Goal: Task Accomplishment & Management: Use online tool/utility

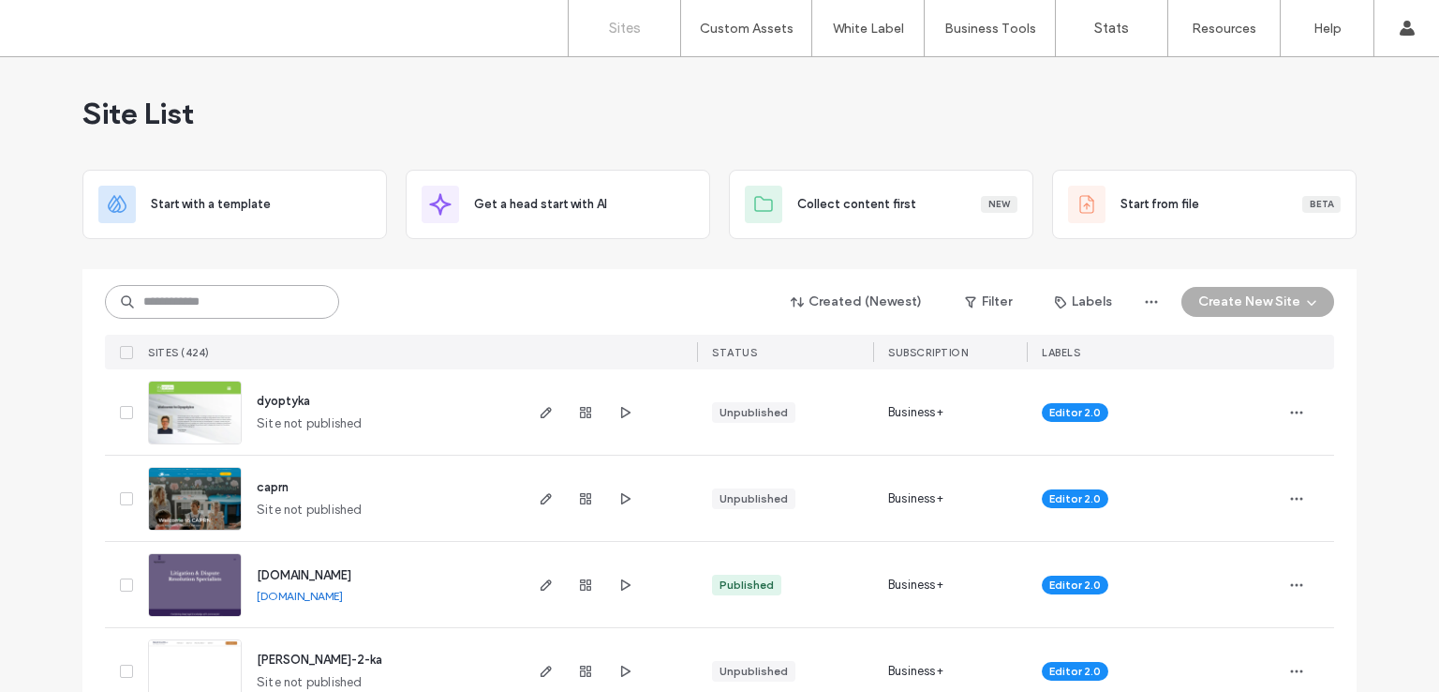
click at [188, 295] on input at bounding box center [222, 302] width 234 height 34
paste input "********"
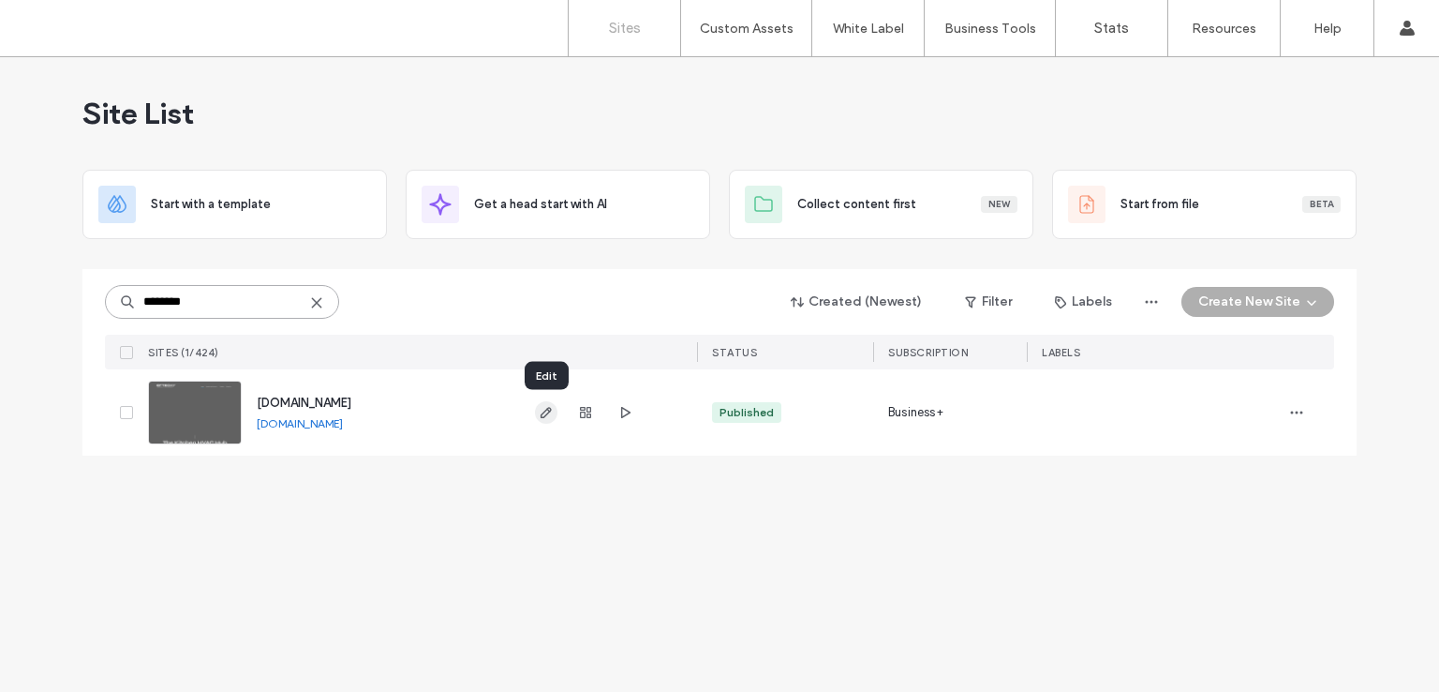
type input "********"
click at [548, 413] on icon "button" at bounding box center [546, 412] width 15 height 15
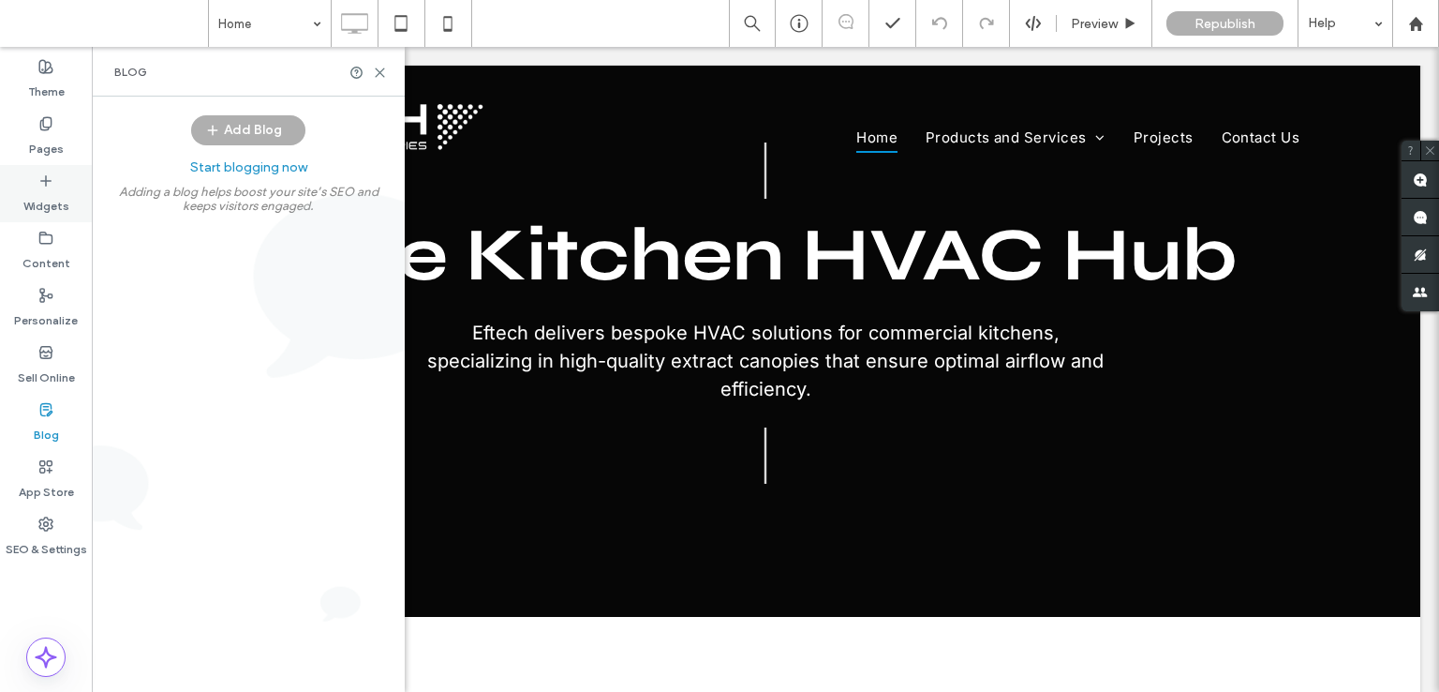
click at [51, 195] on label "Widgets" at bounding box center [46, 201] width 46 height 26
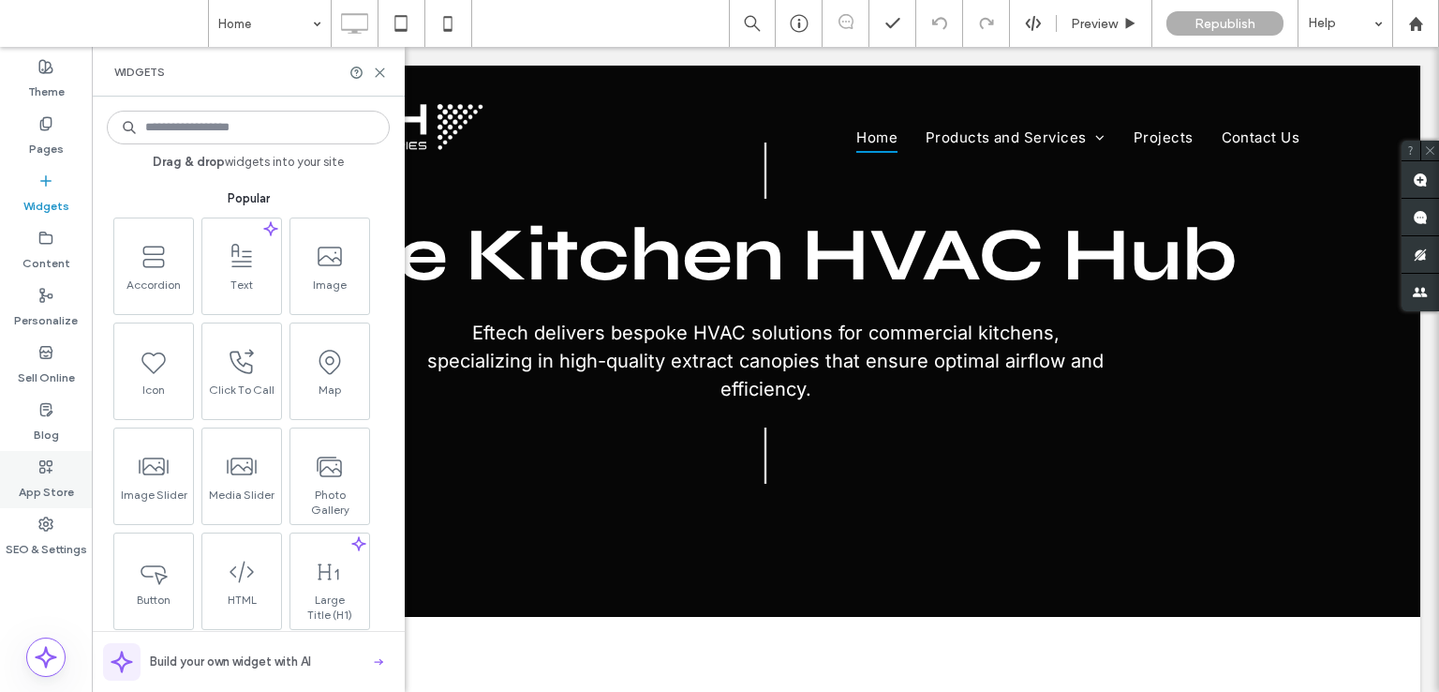
click at [52, 474] on label "App Store" at bounding box center [46, 487] width 55 height 26
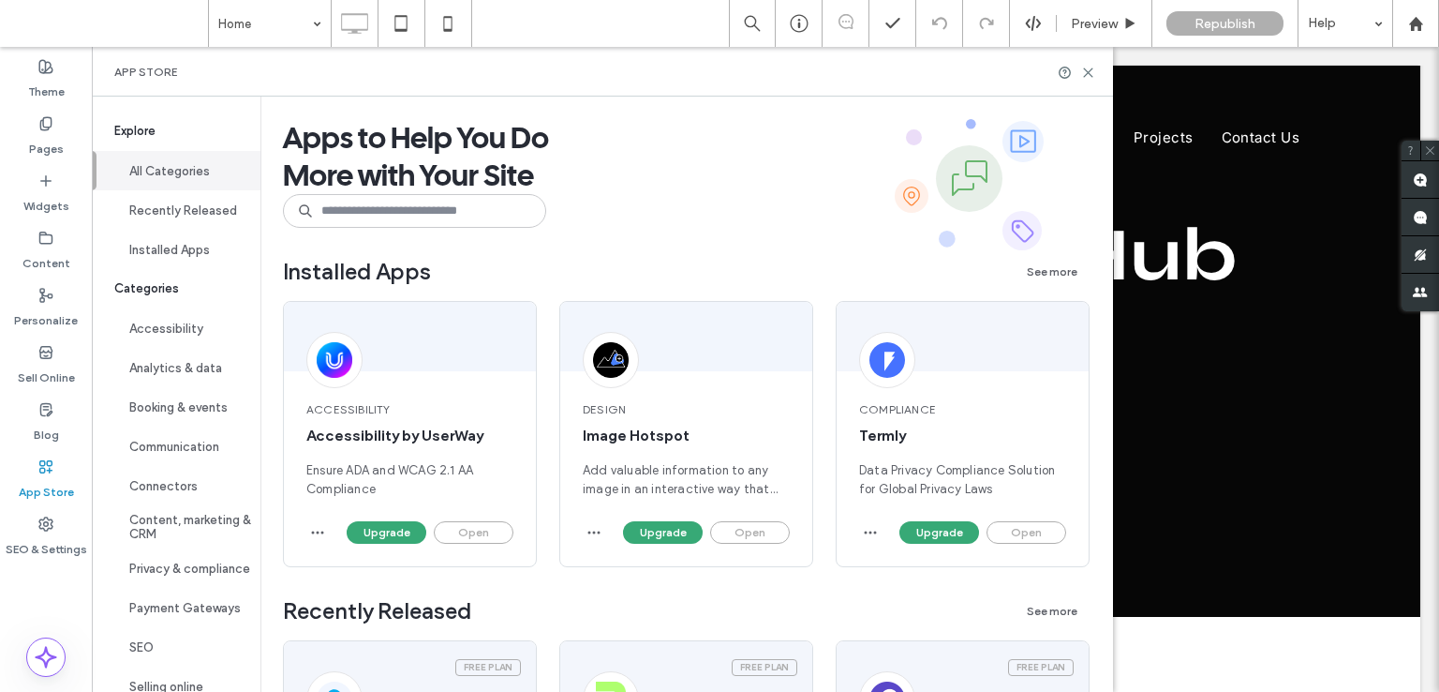
click at [1095, 72] on icon at bounding box center [1088, 73] width 14 height 14
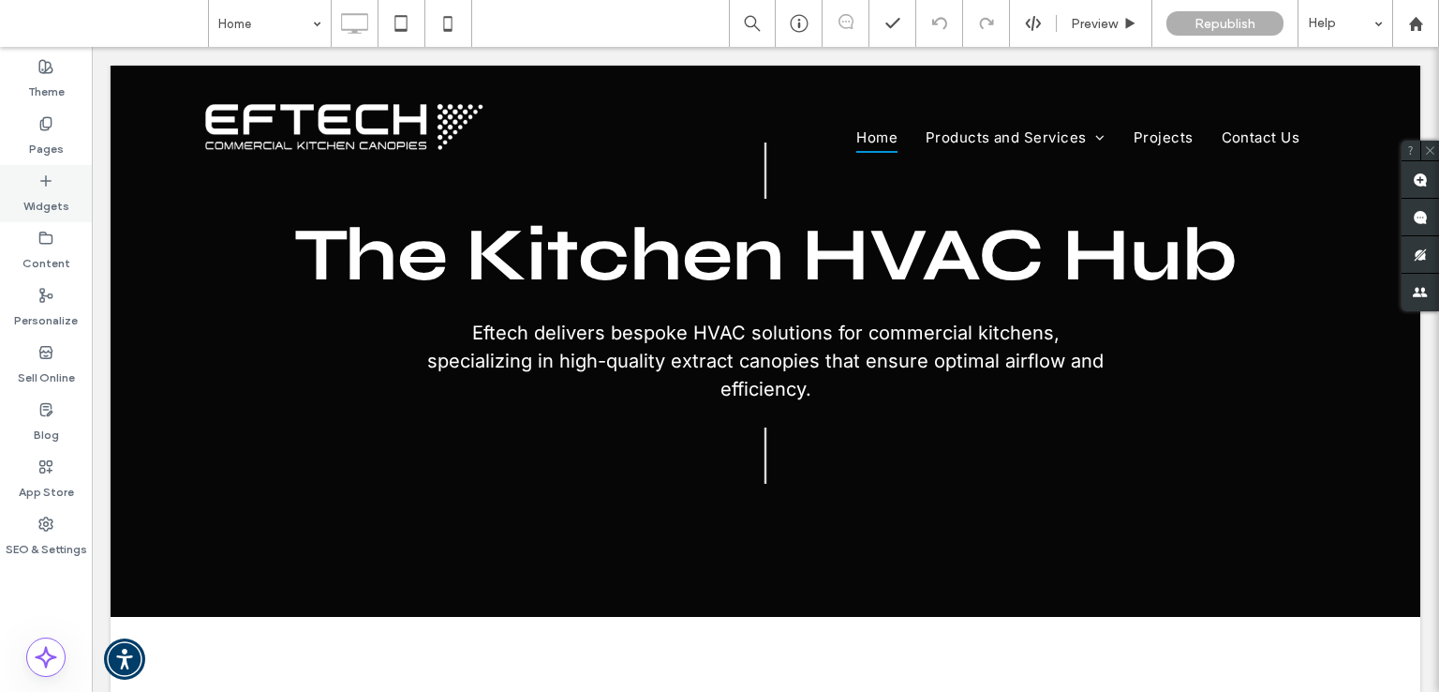
click at [56, 185] on div "Widgets" at bounding box center [46, 193] width 92 height 57
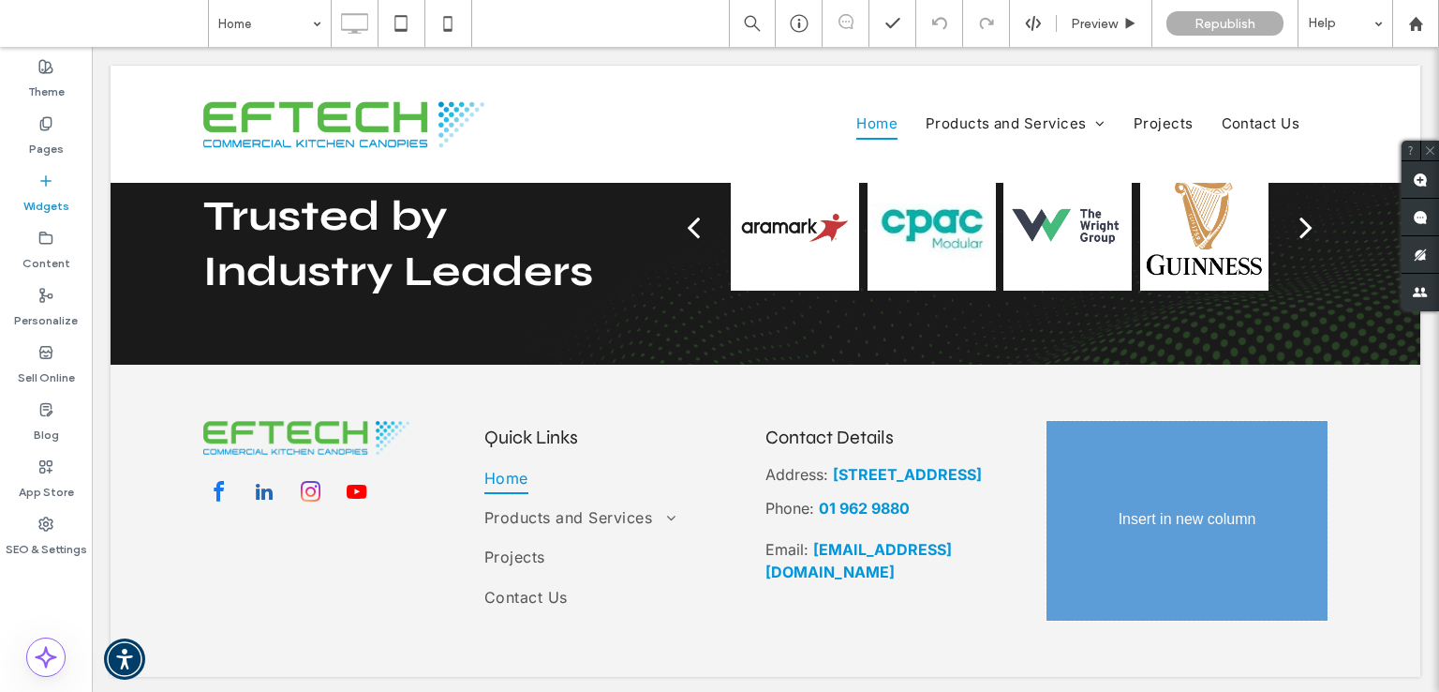
scroll to position [2905, 0]
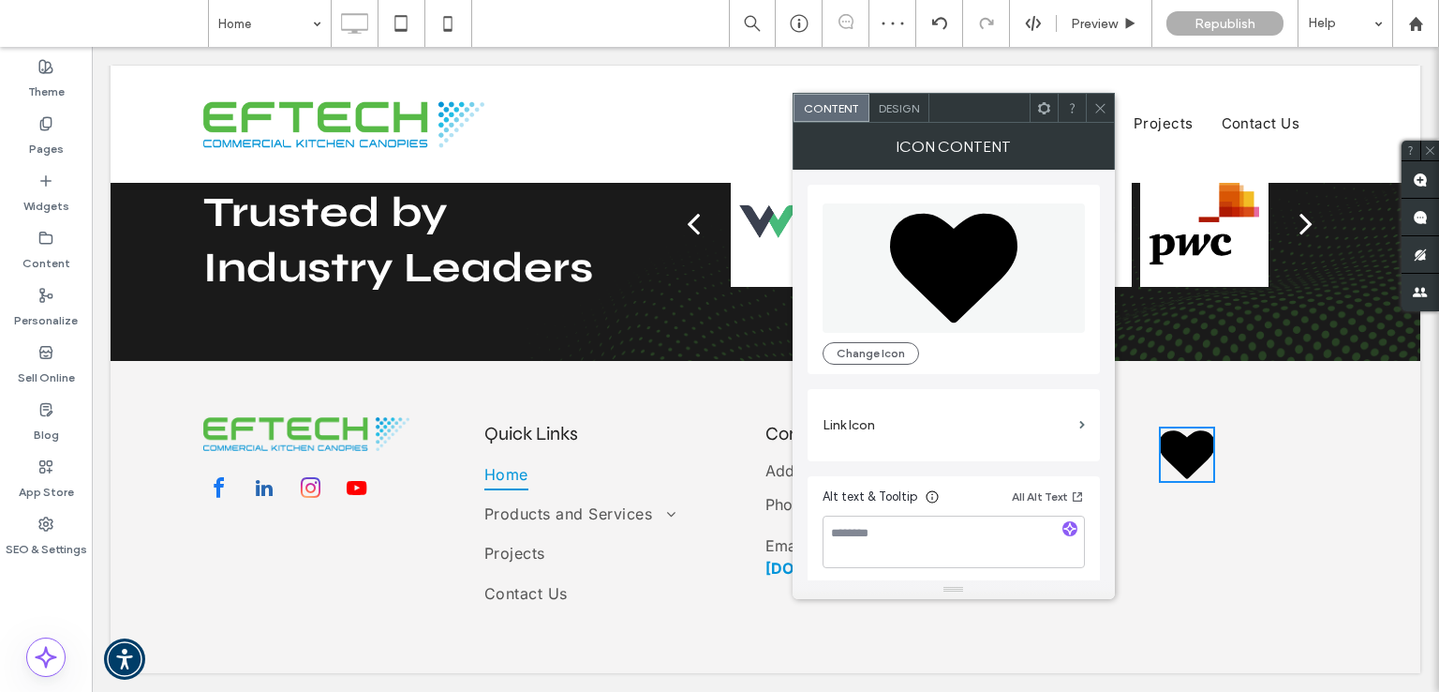
click at [975, 283] on icon at bounding box center [953, 269] width 127 height 110
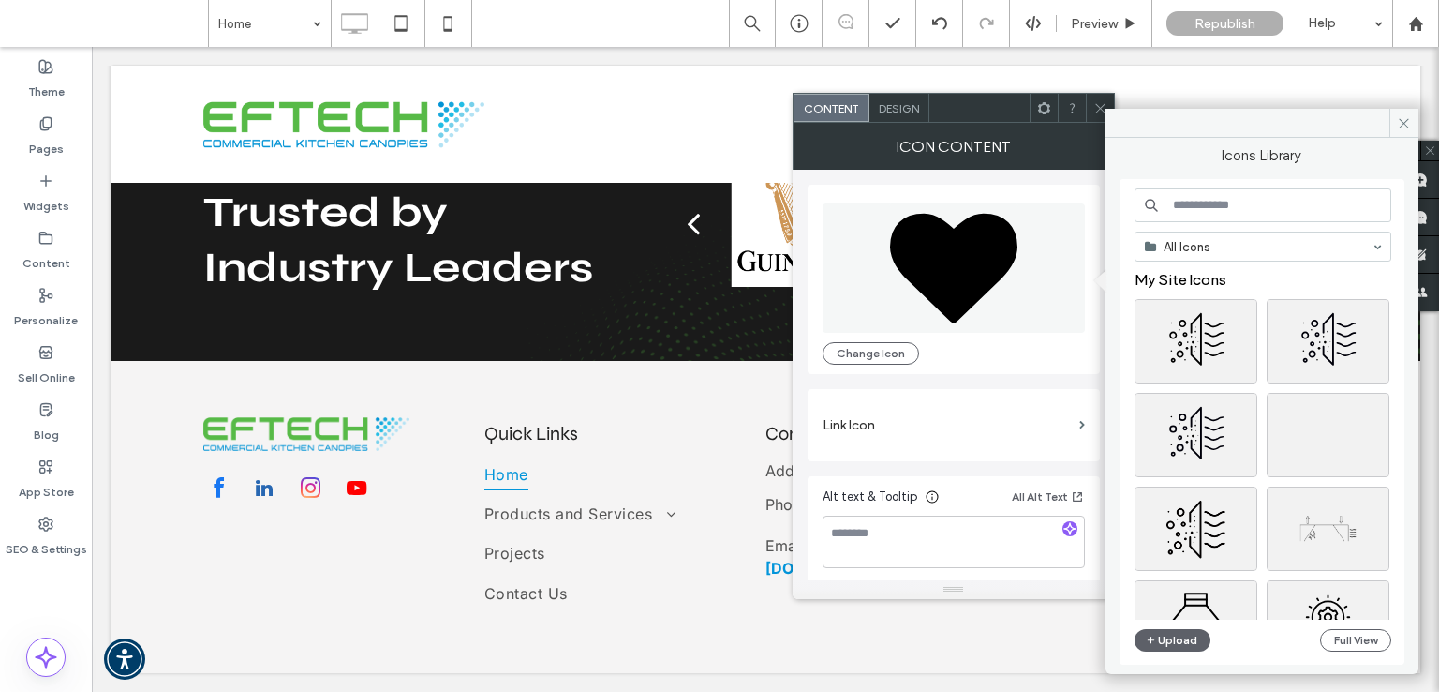
click at [1231, 199] on input at bounding box center [1263, 205] width 257 height 34
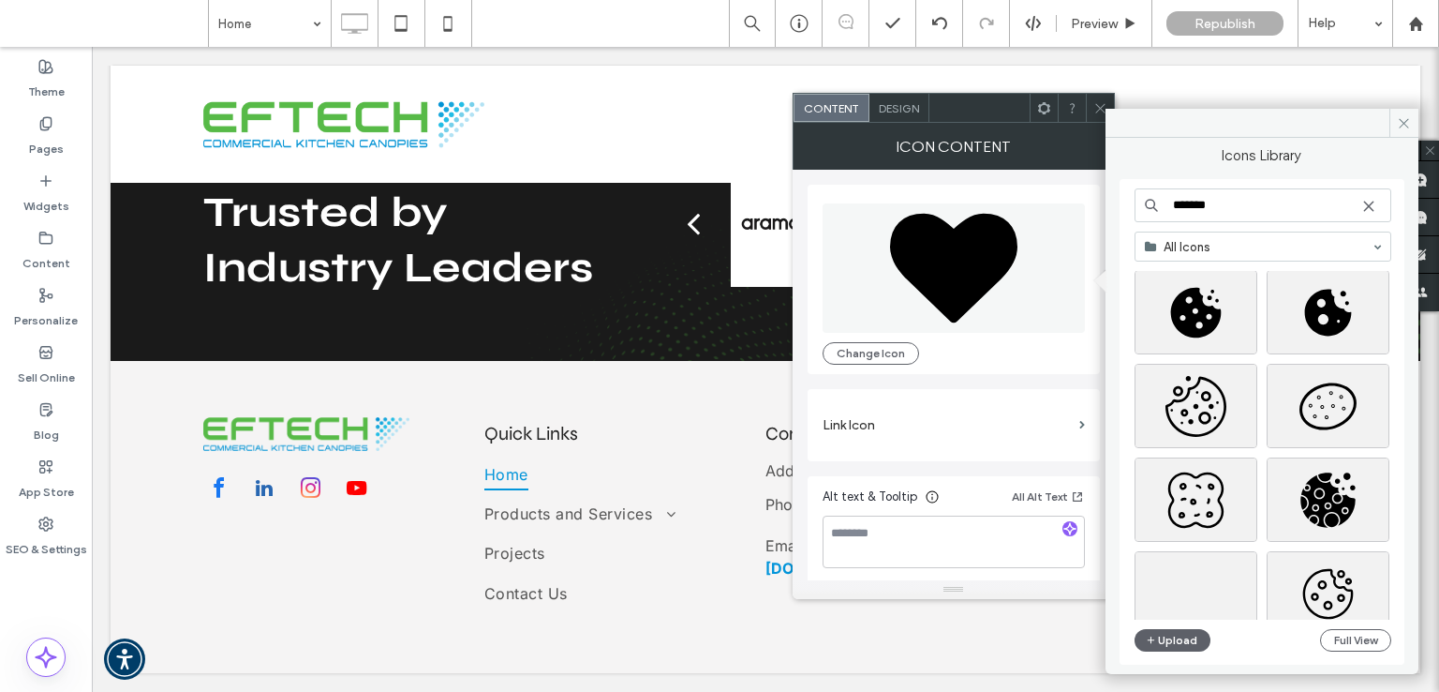
scroll to position [0, 0]
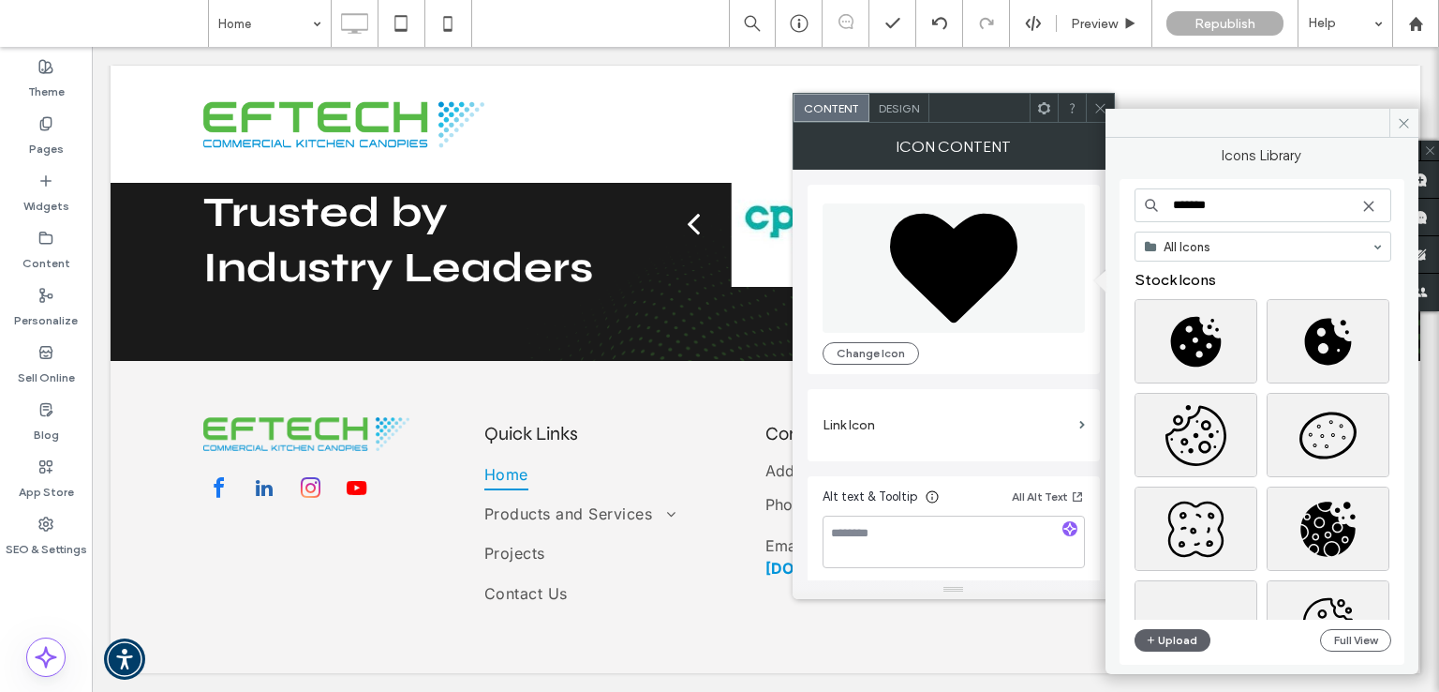
type input "******"
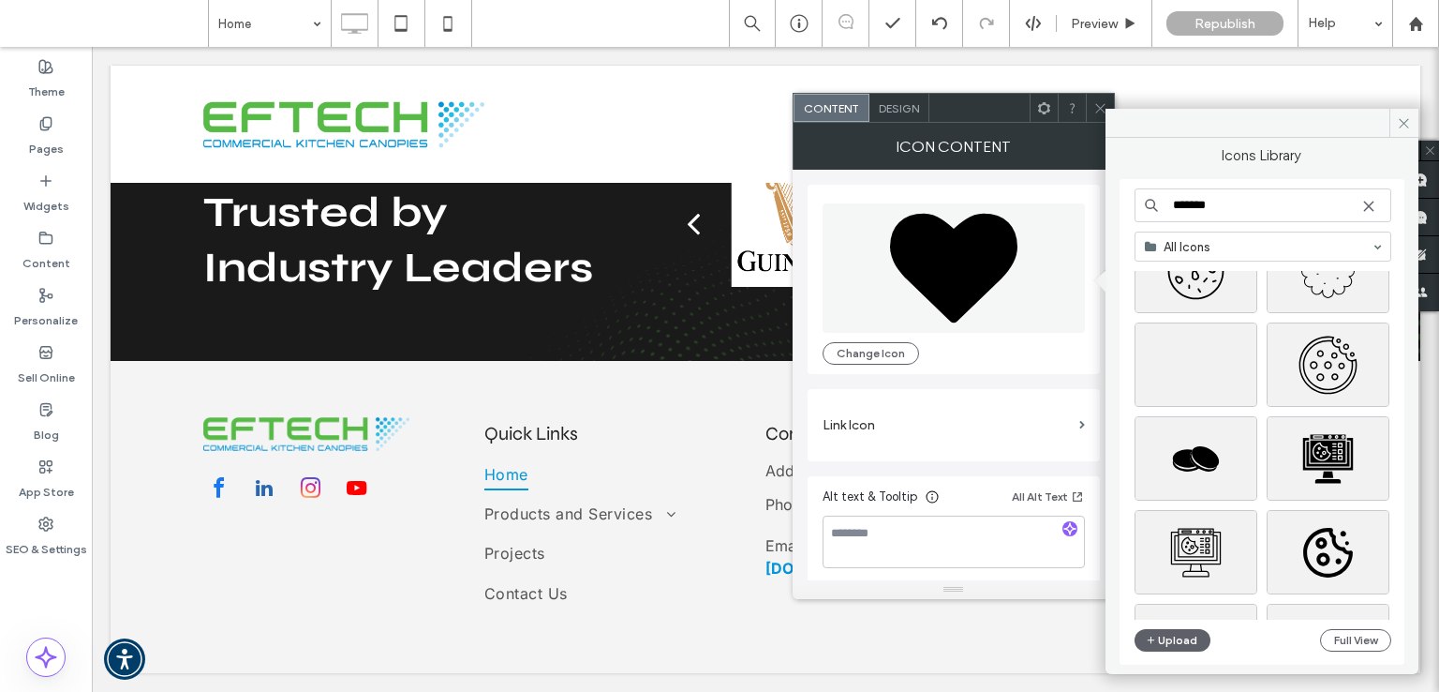
scroll to position [2601, 0]
click at [1195, 370] on div "Select" at bounding box center [1196, 363] width 123 height 84
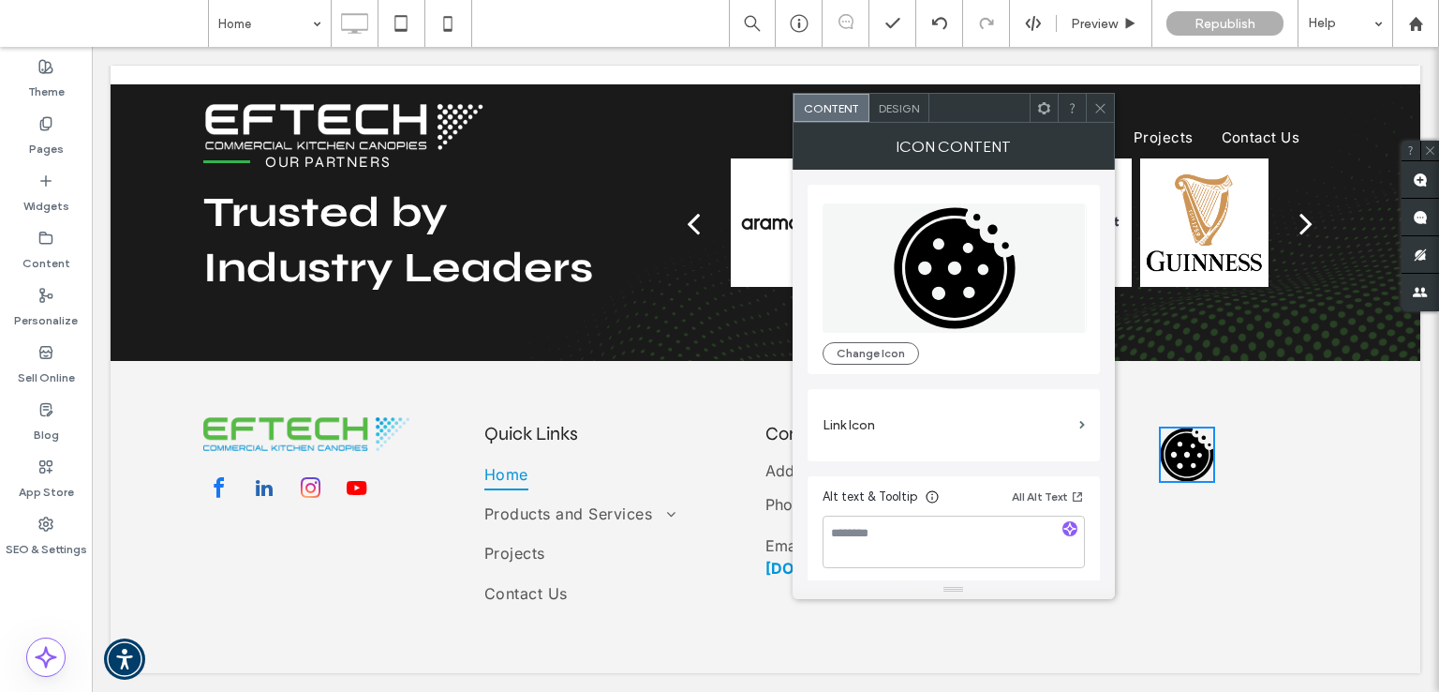
scroll to position [4, 0]
click at [901, 106] on span "Design" at bounding box center [899, 108] width 40 height 14
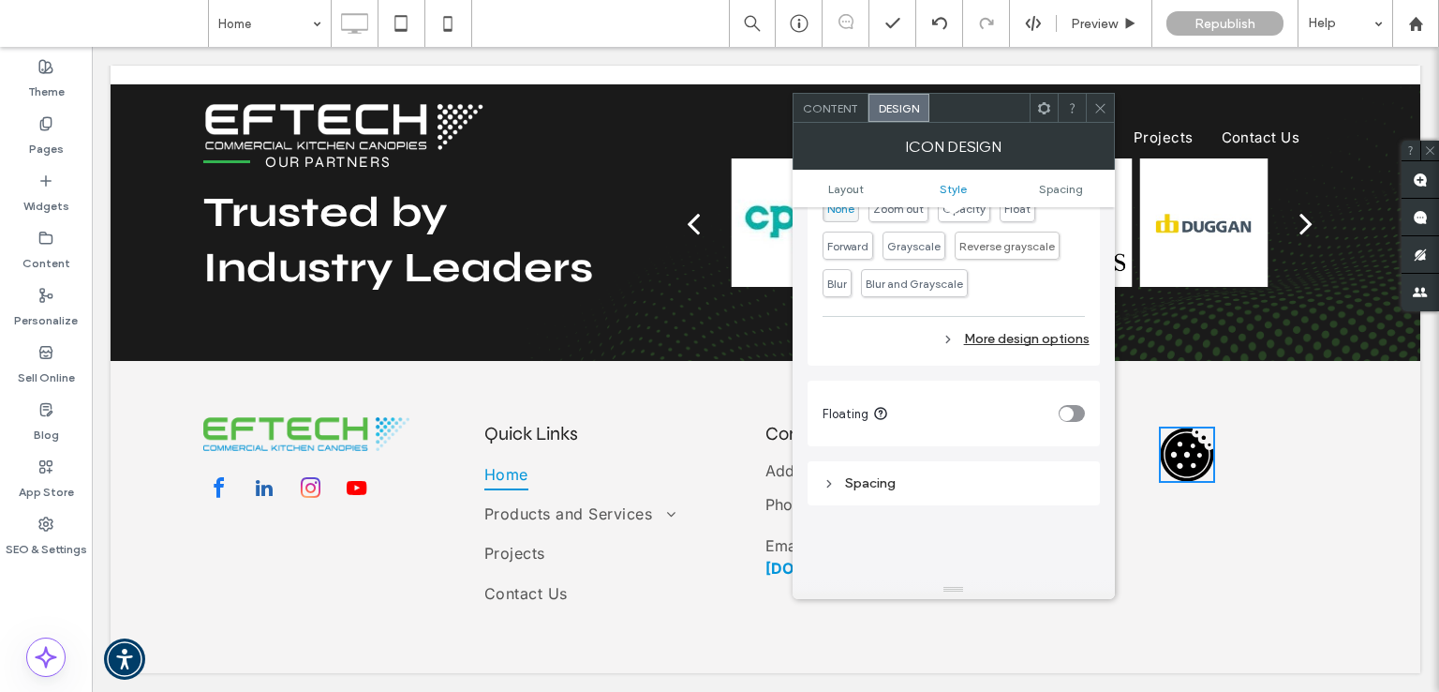
scroll to position [690, 0]
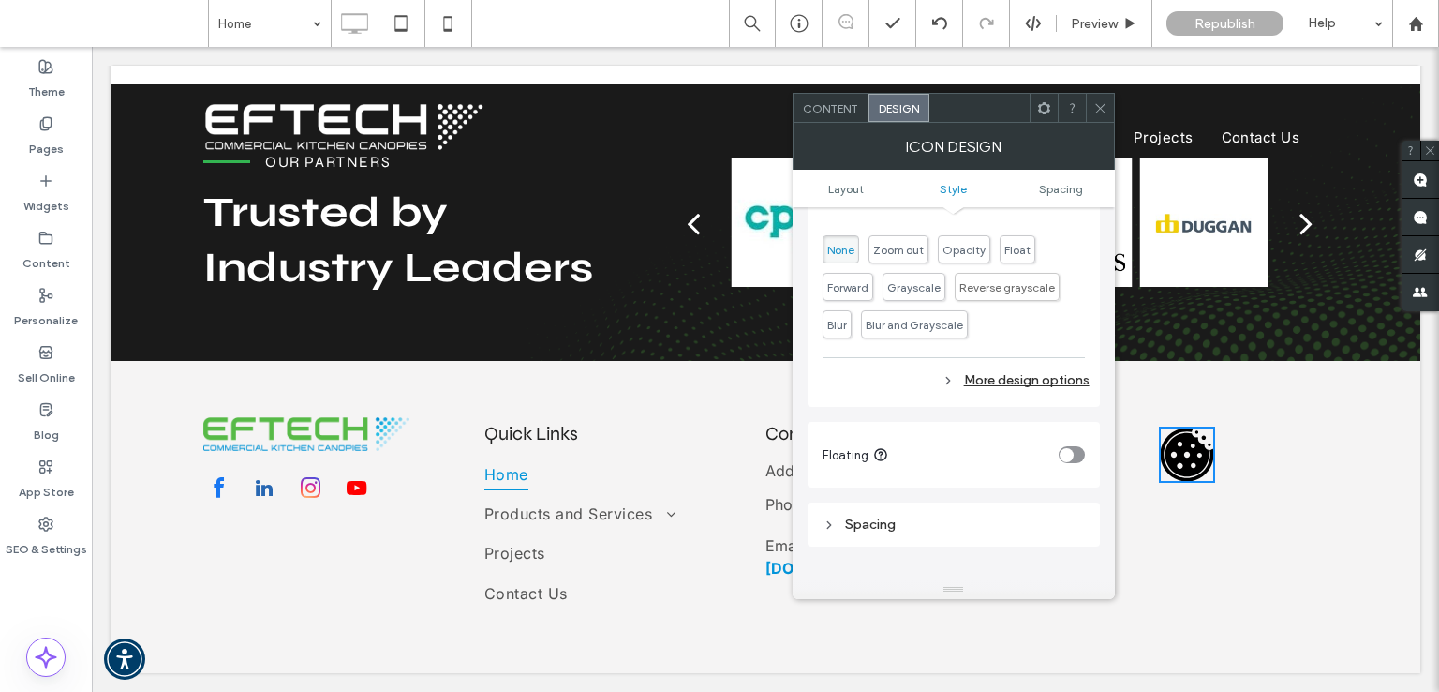
click at [1077, 461] on div "toggle" at bounding box center [1072, 454] width 26 height 17
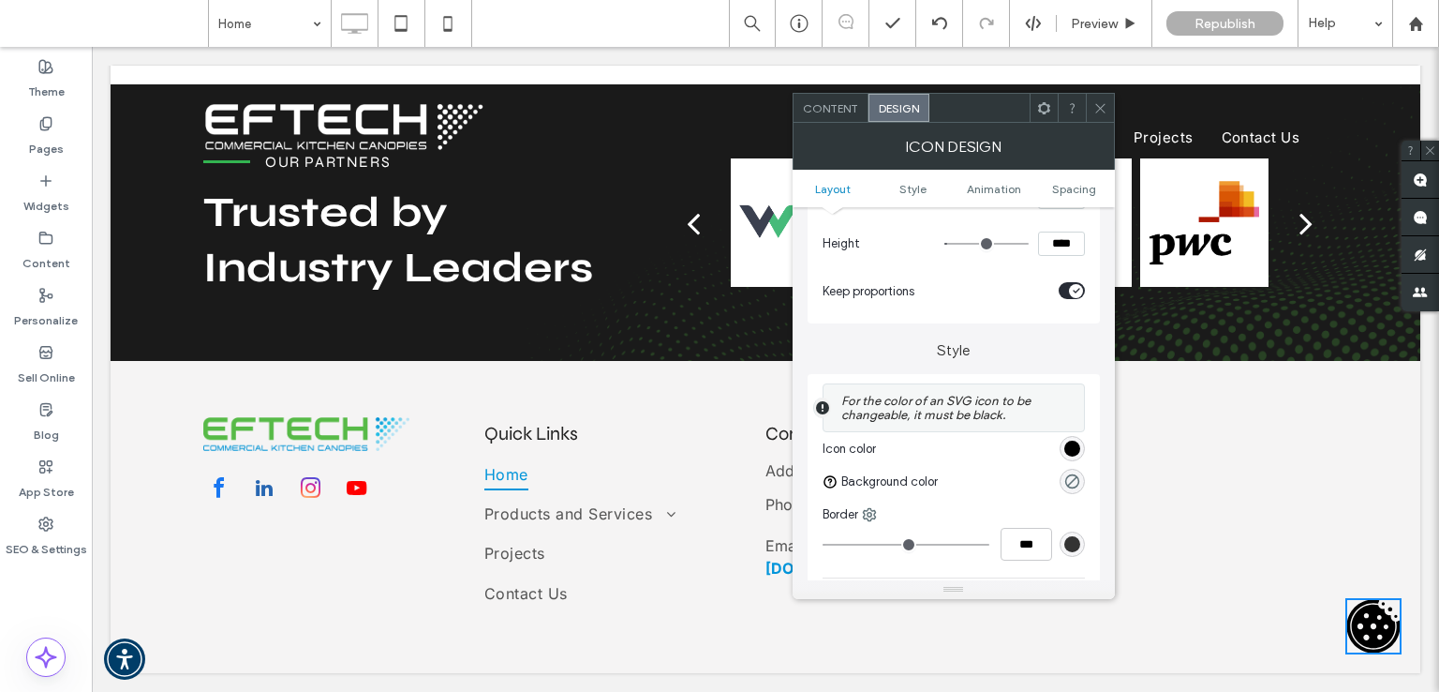
scroll to position [249, 0]
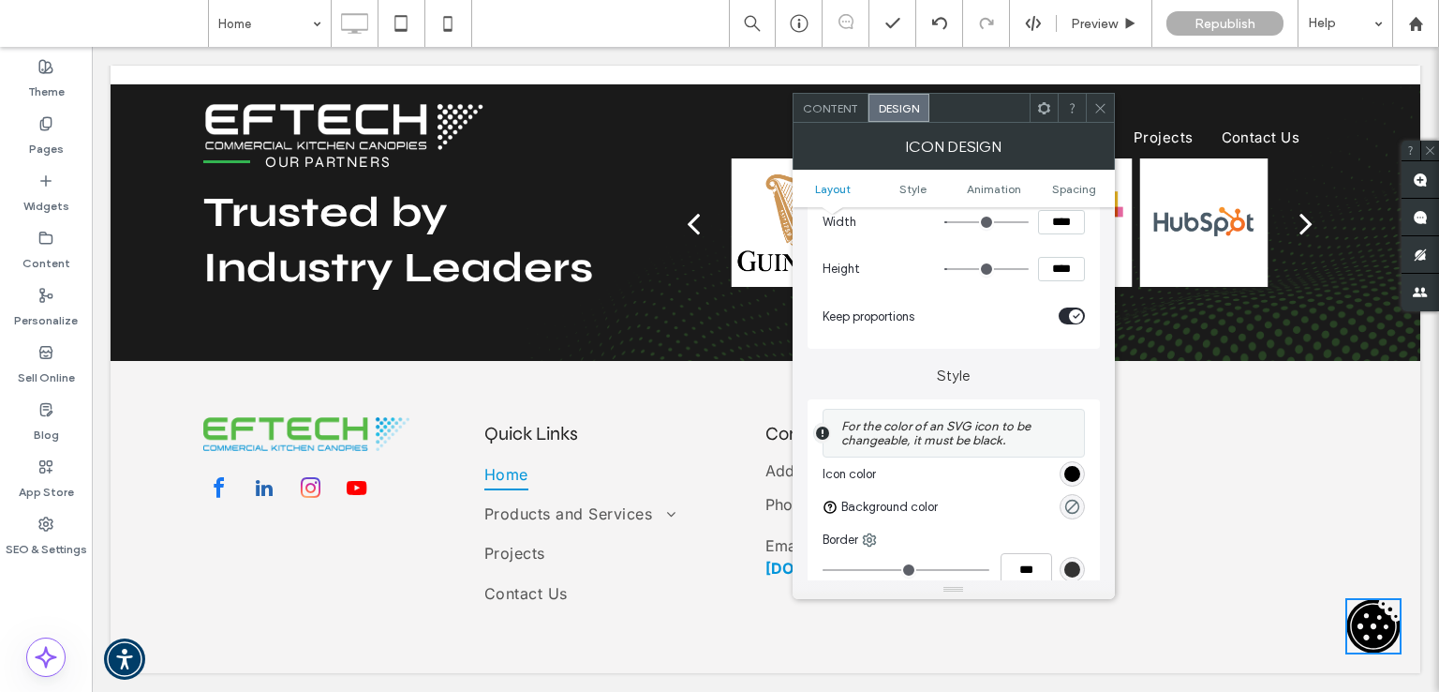
click at [1073, 475] on div "rgb(0, 0, 0)" at bounding box center [1073, 474] width 16 height 16
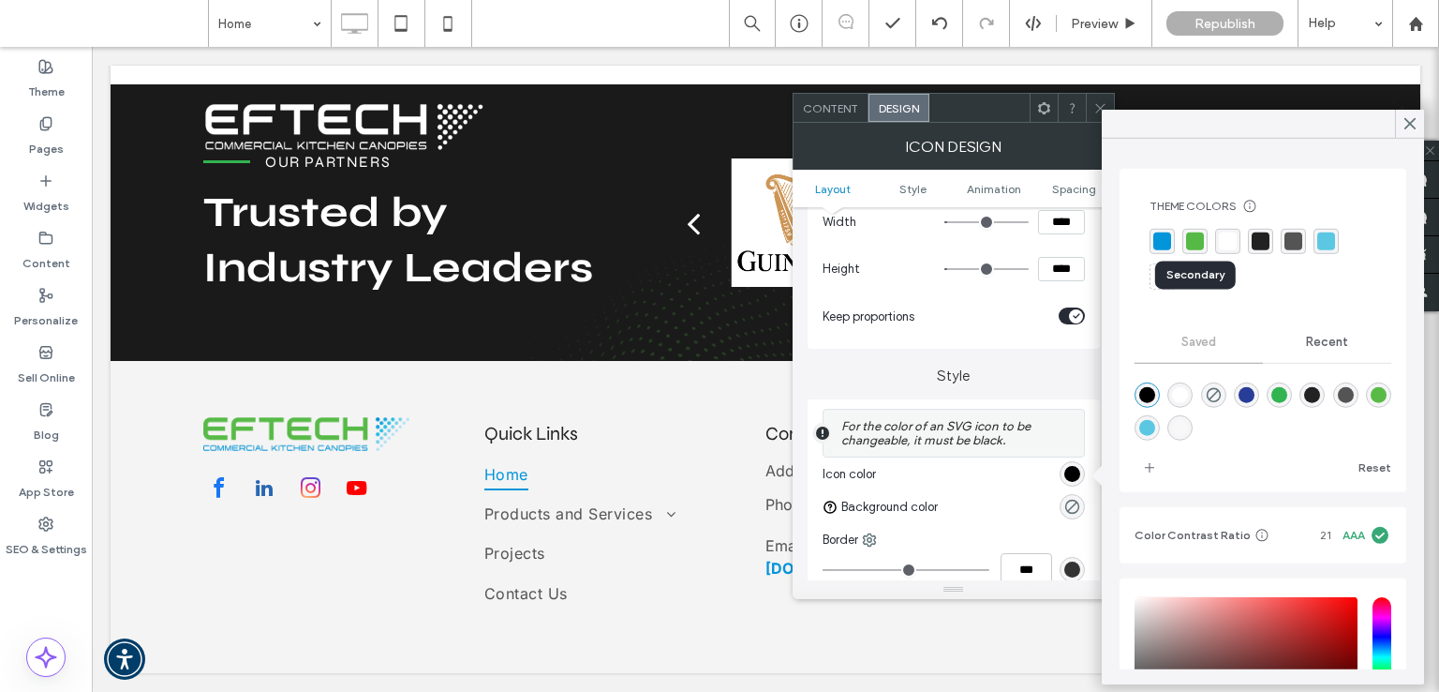
click at [1196, 239] on div "rgba(85, 185, 69, 1)" at bounding box center [1195, 241] width 18 height 18
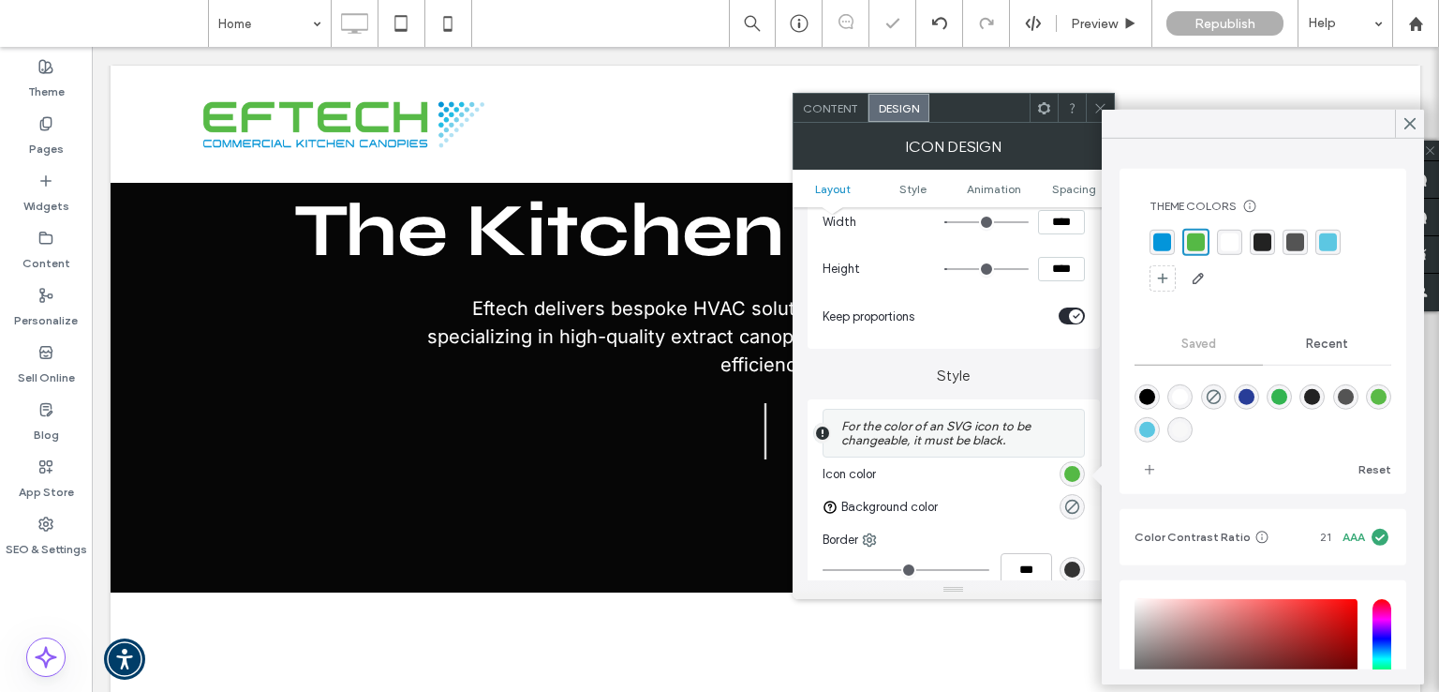
scroll to position [0, 0]
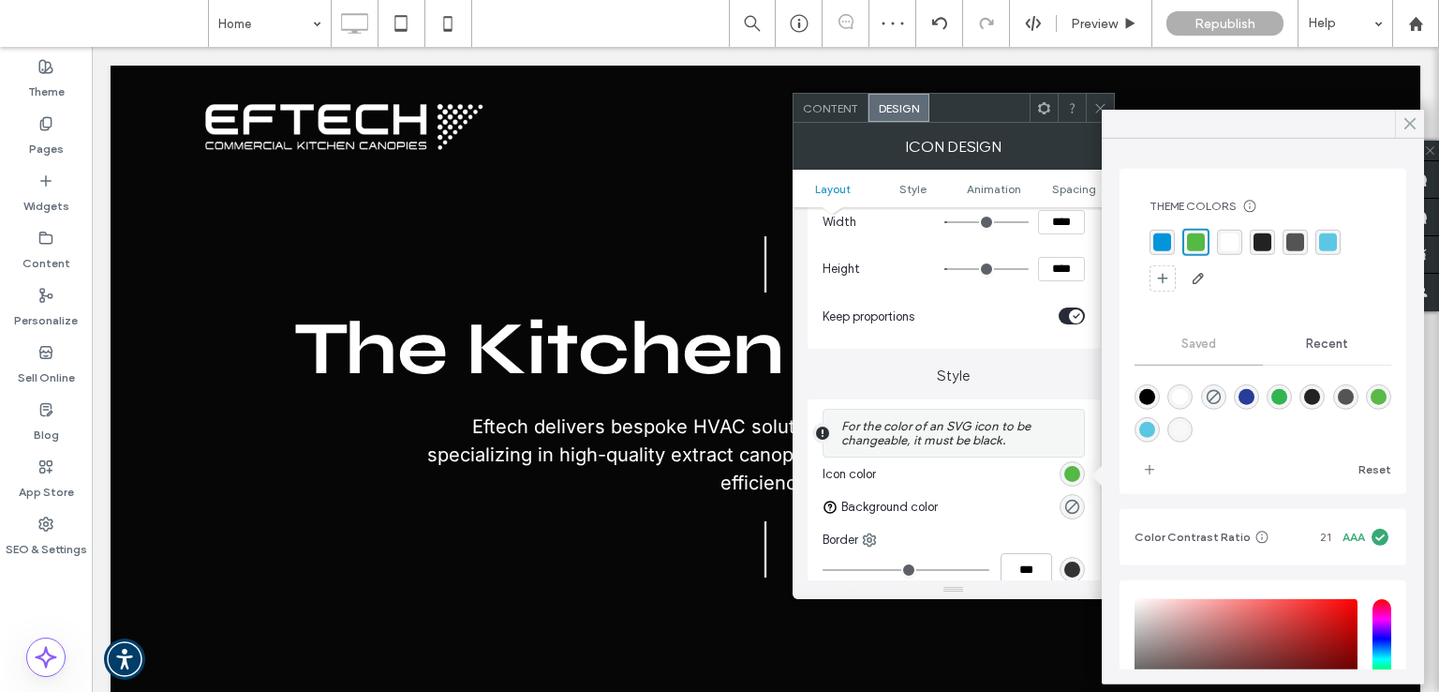
click at [1417, 121] on icon at bounding box center [1410, 123] width 17 height 17
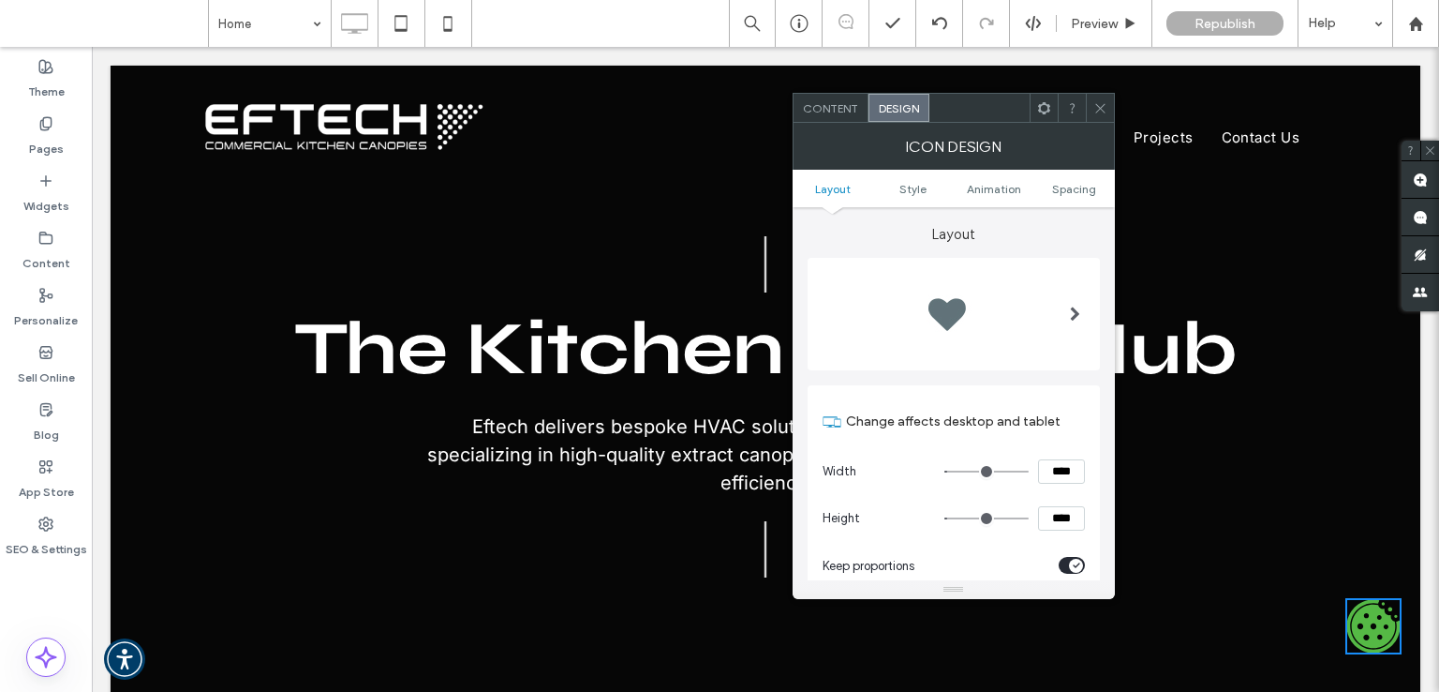
scroll to position [375, 0]
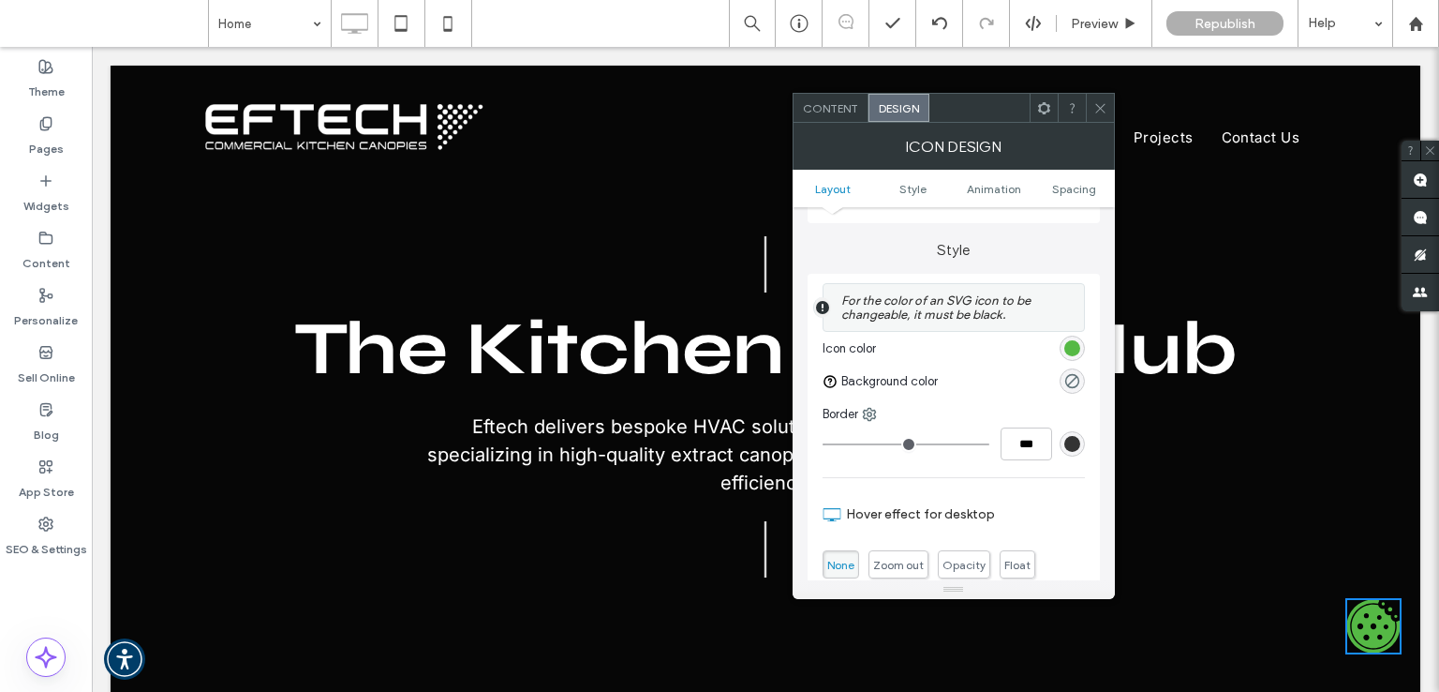
click at [1072, 347] on div "rgb(85, 185, 69)" at bounding box center [1073, 348] width 16 height 16
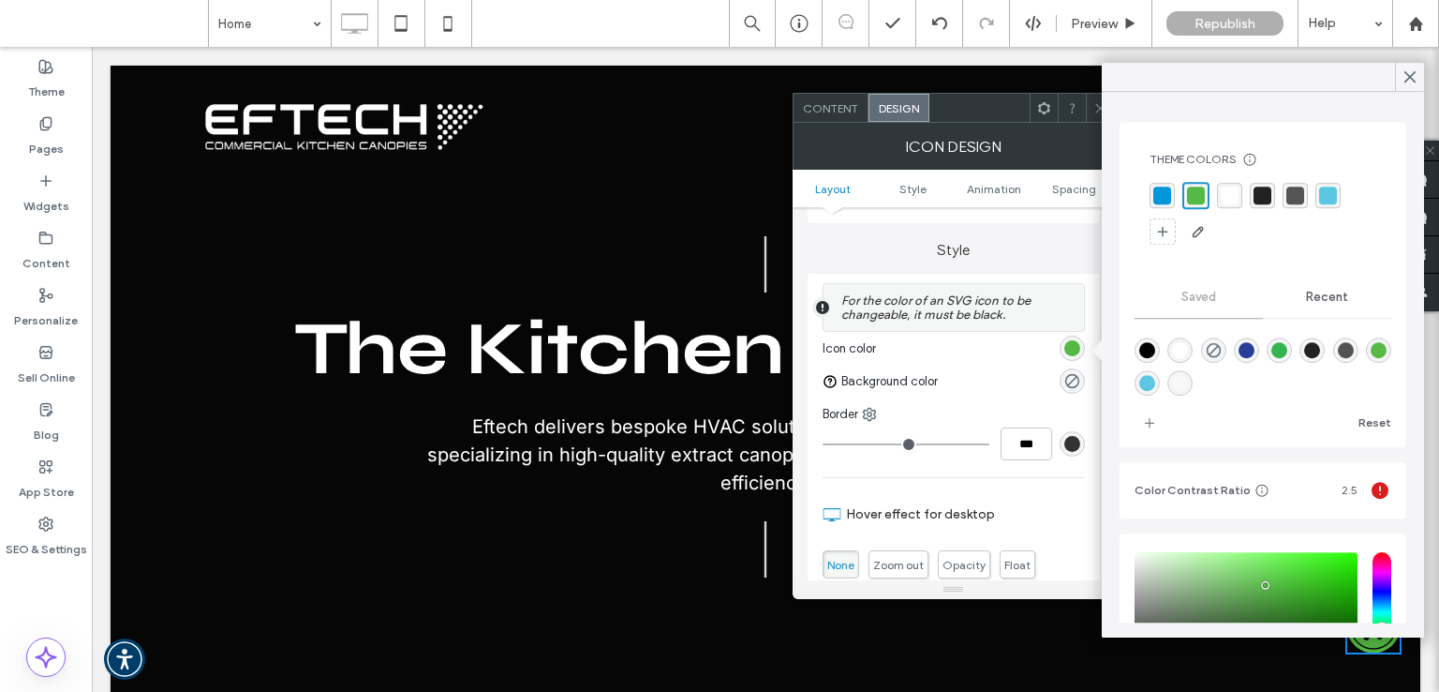
click at [1165, 188] on div "rgba(3, 149, 218, 1)" at bounding box center [1163, 195] width 18 height 18
click at [1413, 80] on use at bounding box center [1410, 77] width 9 height 10
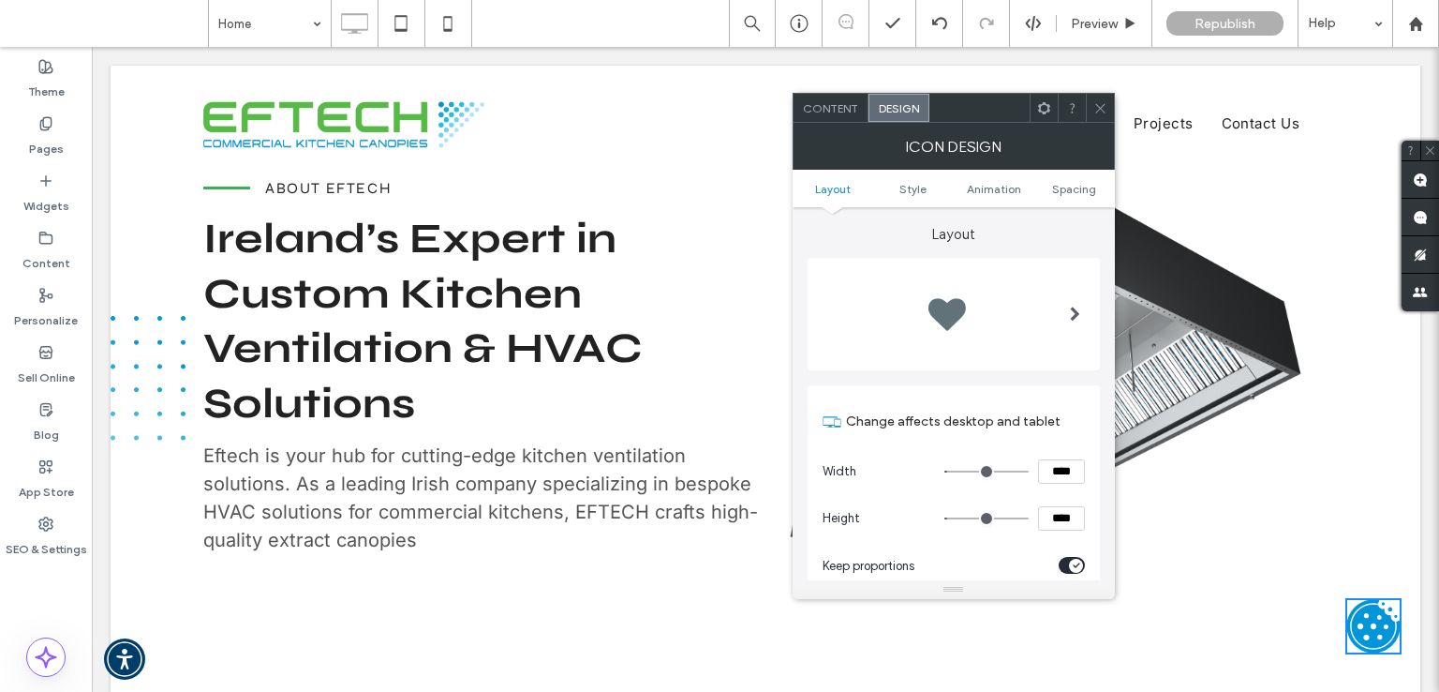
scroll to position [1499, 0]
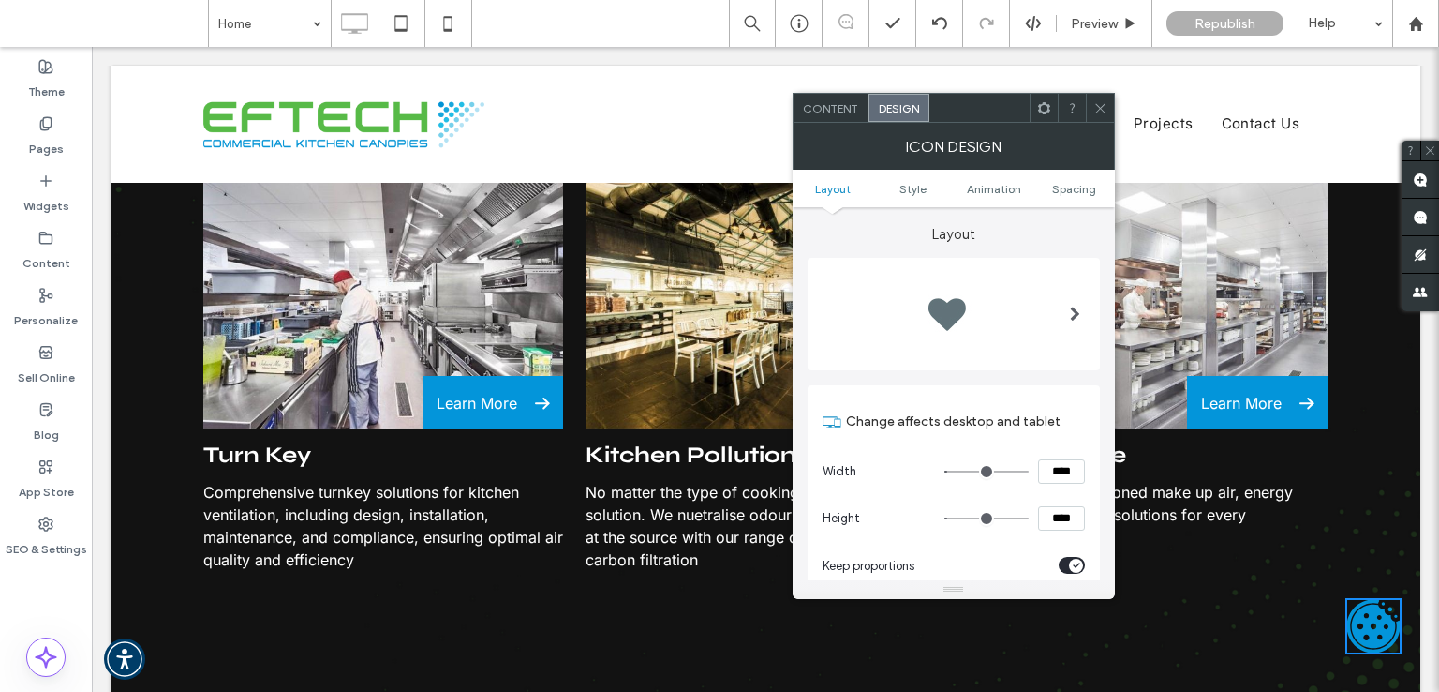
click at [1098, 104] on icon at bounding box center [1101, 108] width 14 height 14
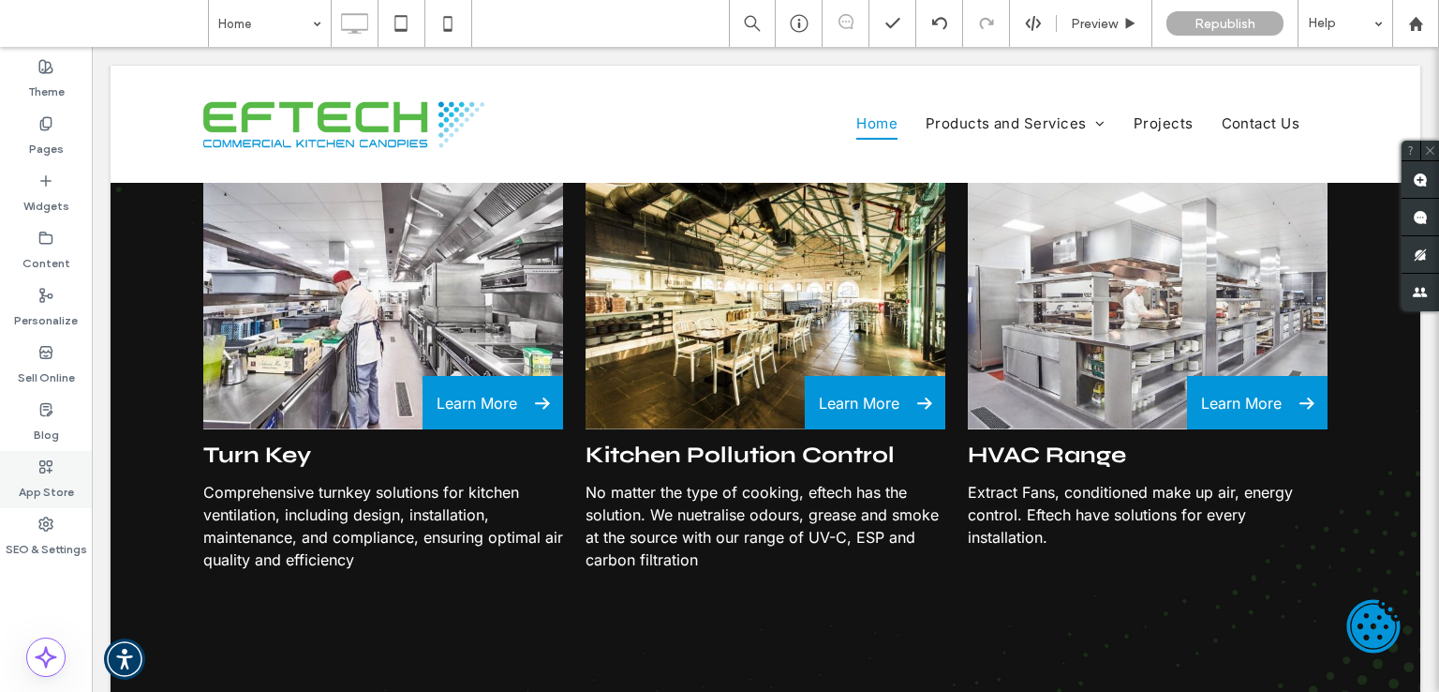
click at [50, 469] on icon at bounding box center [45, 466] width 15 height 15
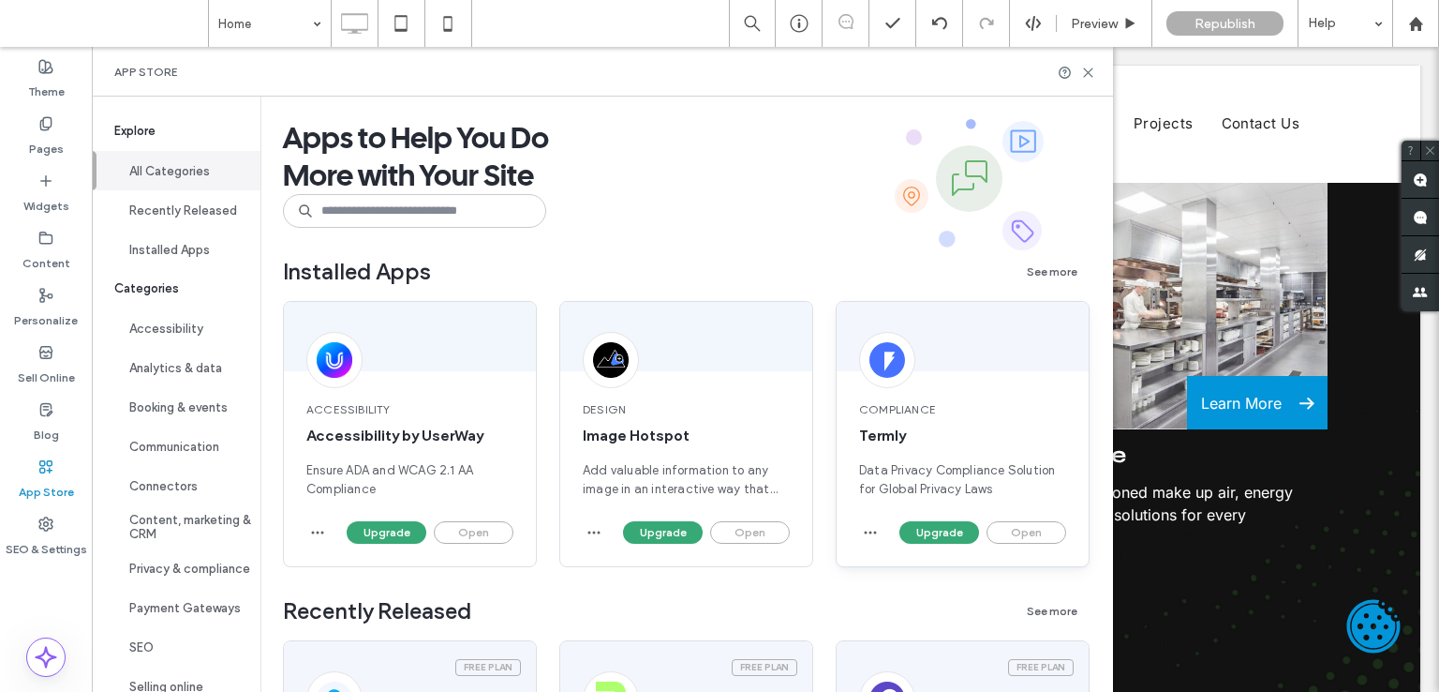
click at [927, 423] on div "Compliance Termly Data Privacy Compliance Solution for Global Privacy Laws" at bounding box center [963, 450] width 252 height 142
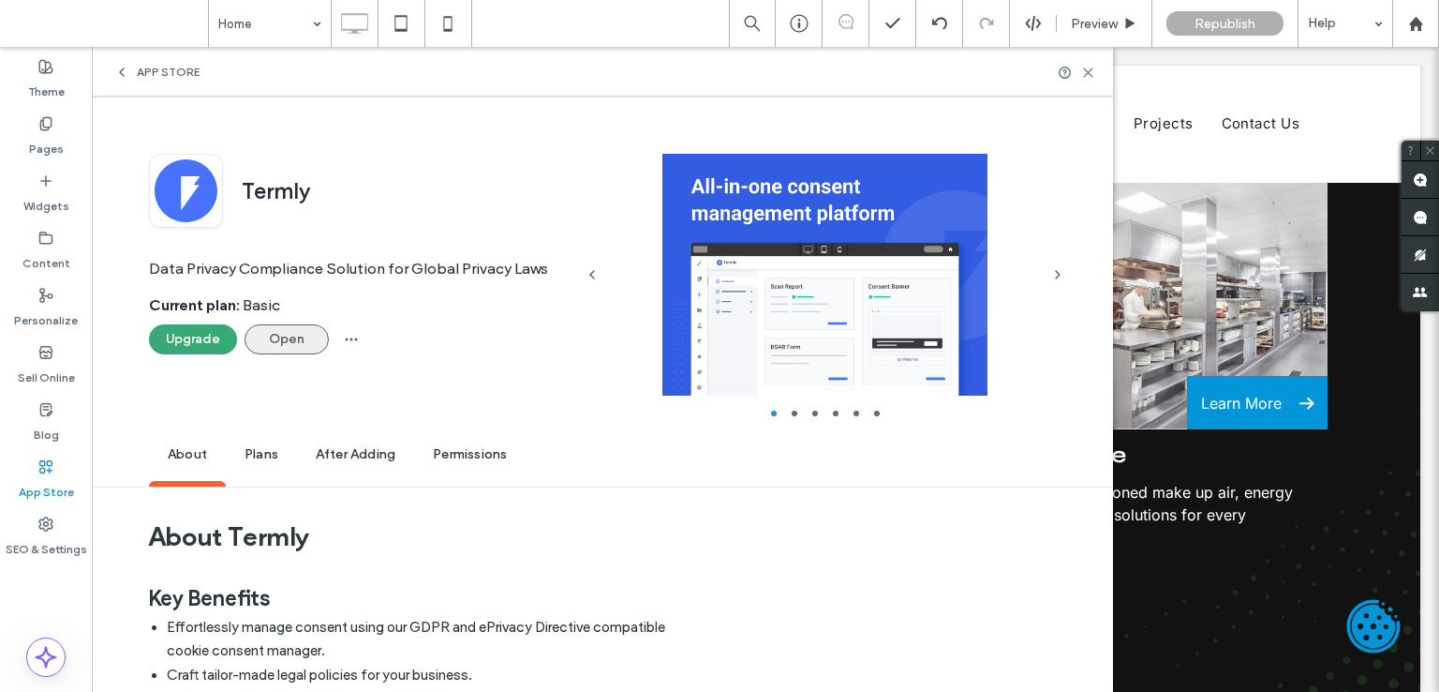
click at [280, 339] on button "Open" at bounding box center [287, 339] width 84 height 30
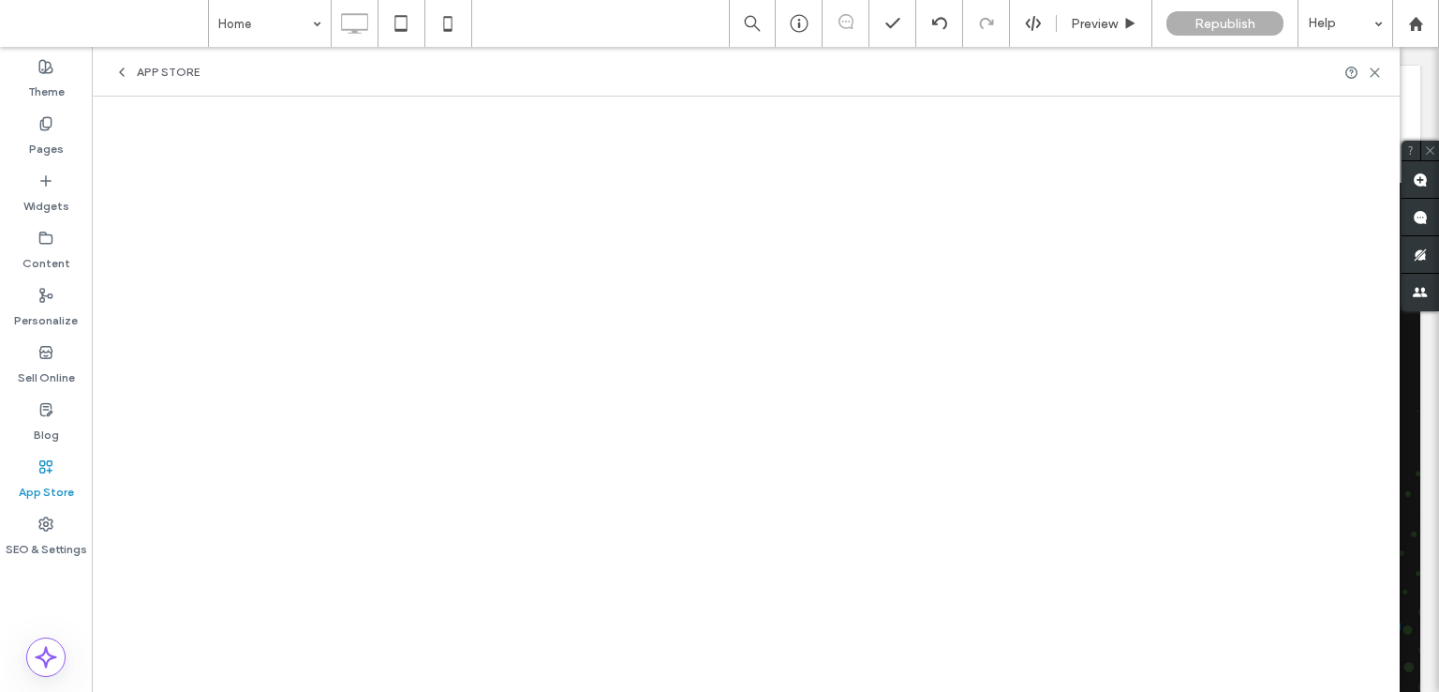
drag, startPoint x: 65, startPoint y: 453, endPoint x: 45, endPoint y: 470, distance: 26.5
click at [64, 453] on div "App Store" at bounding box center [46, 479] width 92 height 57
click at [42, 473] on icon at bounding box center [45, 466] width 15 height 15
click at [52, 487] on label "App Store" at bounding box center [46, 487] width 55 height 26
click at [37, 457] on div "App Store" at bounding box center [46, 479] width 92 height 57
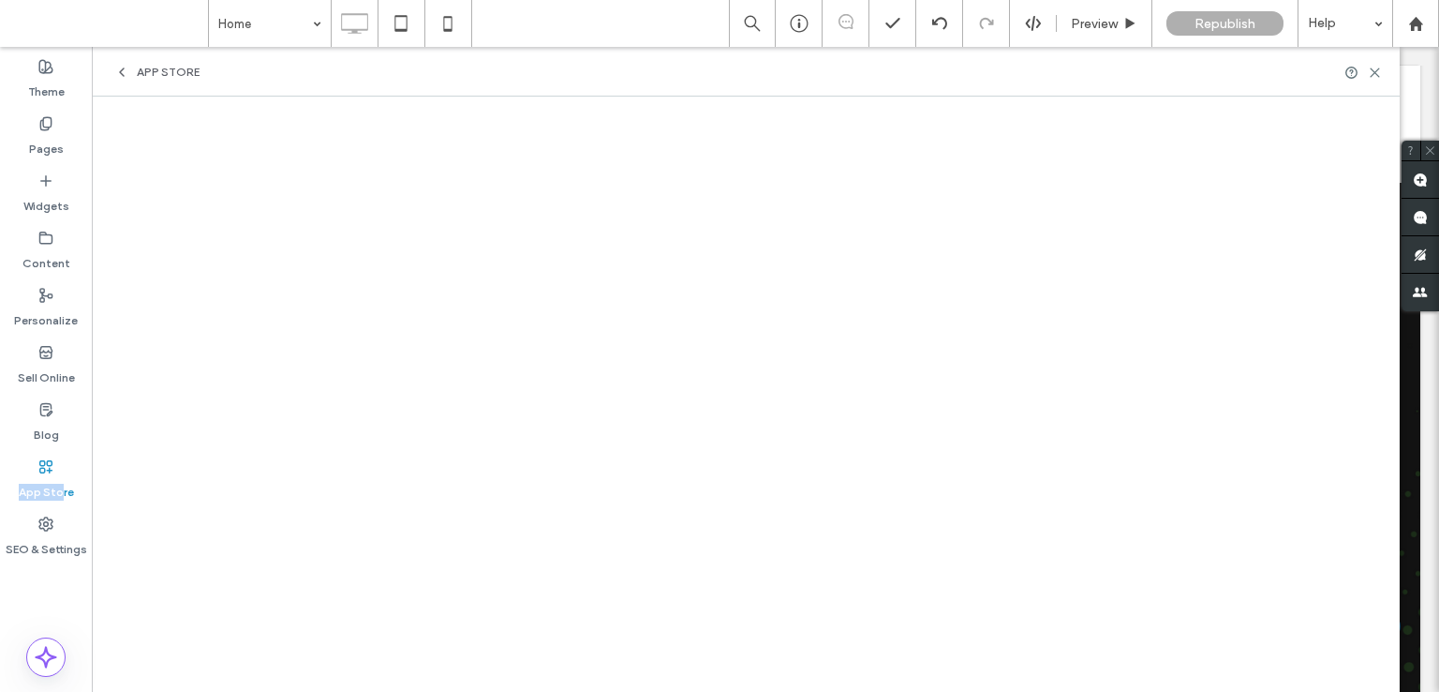
click at [63, 461] on div "App Store" at bounding box center [46, 479] width 92 height 57
click at [52, 468] on icon at bounding box center [45, 466] width 15 height 15
drag, startPoint x: 115, startPoint y: 66, endPoint x: 122, endPoint y: 80, distance: 15.5
click at [116, 66] on icon at bounding box center [121, 72] width 15 height 15
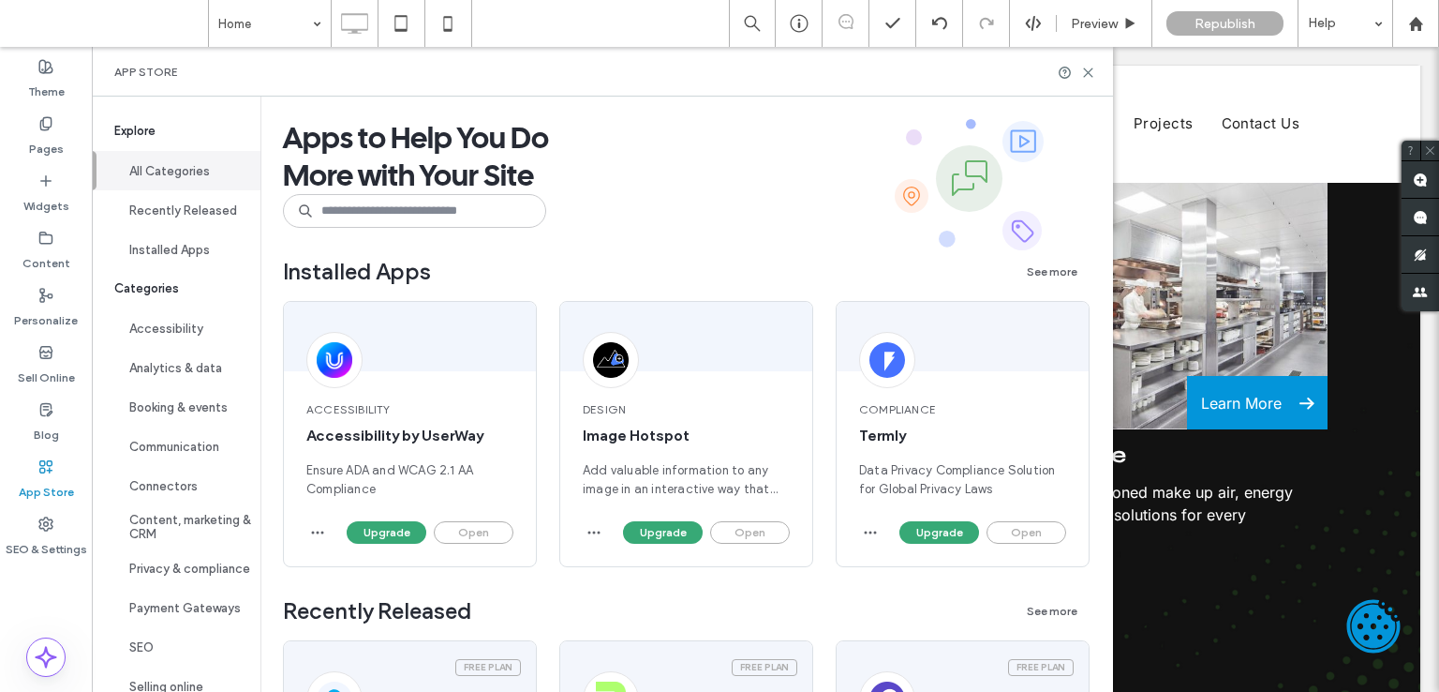
click at [125, 68] on span "App Store" at bounding box center [145, 72] width 63 height 15
click at [873, 526] on icon "button" at bounding box center [870, 532] width 15 height 15
click at [932, 574] on span "Uninstall app" at bounding box center [912, 577] width 77 height 19
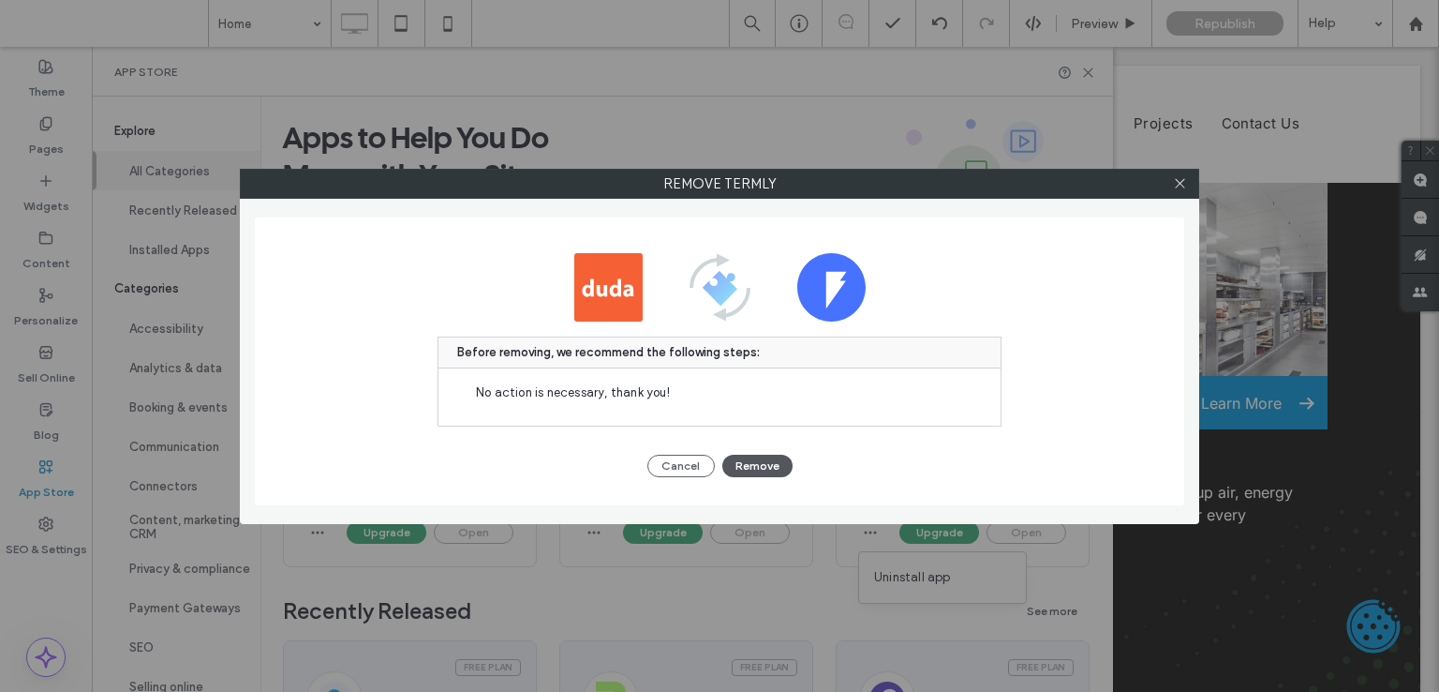
click at [756, 454] on button "Remove" at bounding box center [758, 465] width 70 height 22
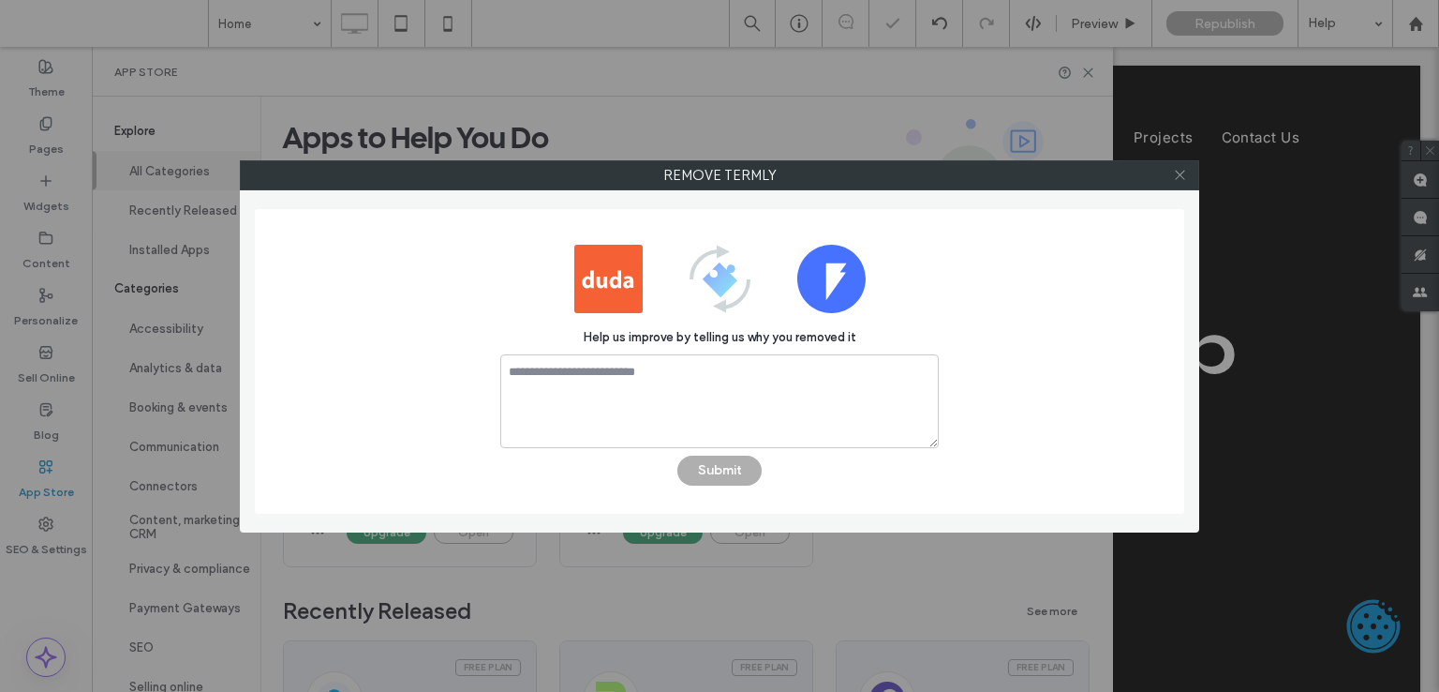
scroll to position [0, 0]
click at [1192, 175] on div at bounding box center [1180, 175] width 28 height 28
click at [1177, 173] on icon at bounding box center [1180, 175] width 14 height 14
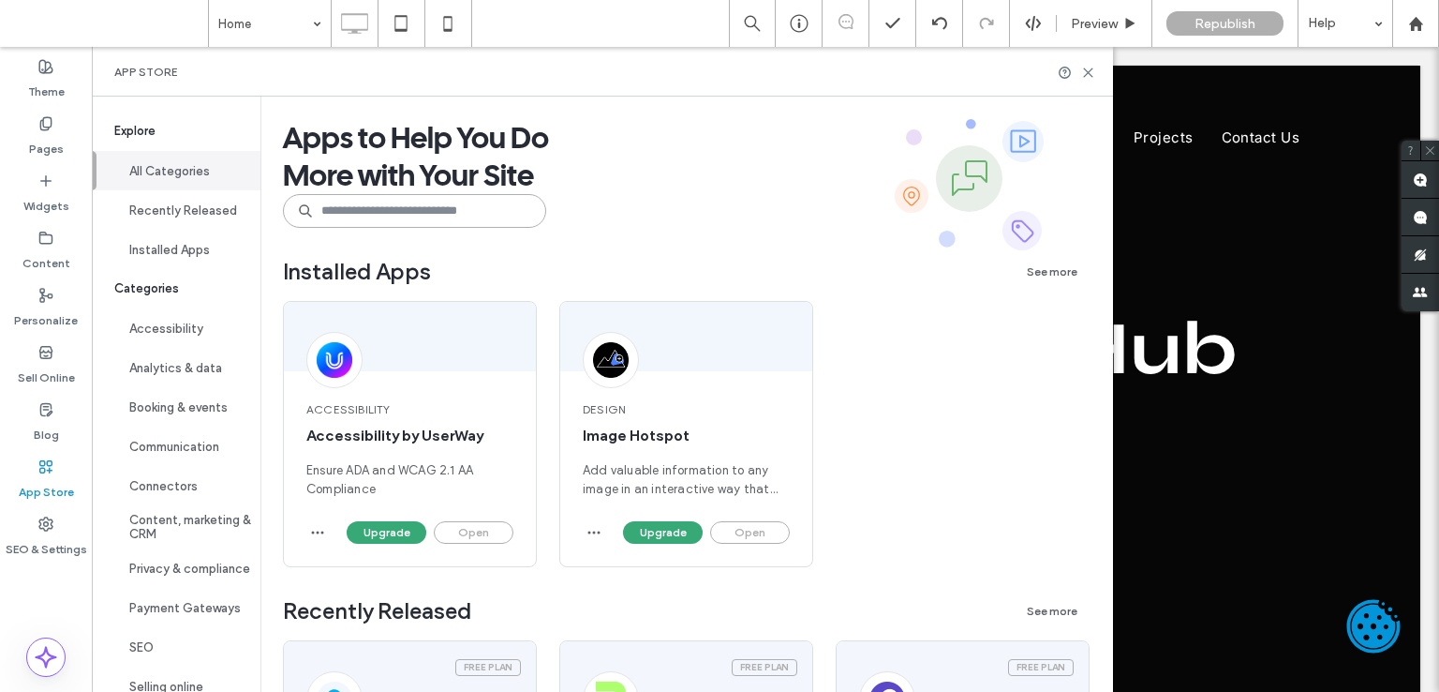
click at [362, 209] on input at bounding box center [414, 211] width 263 height 34
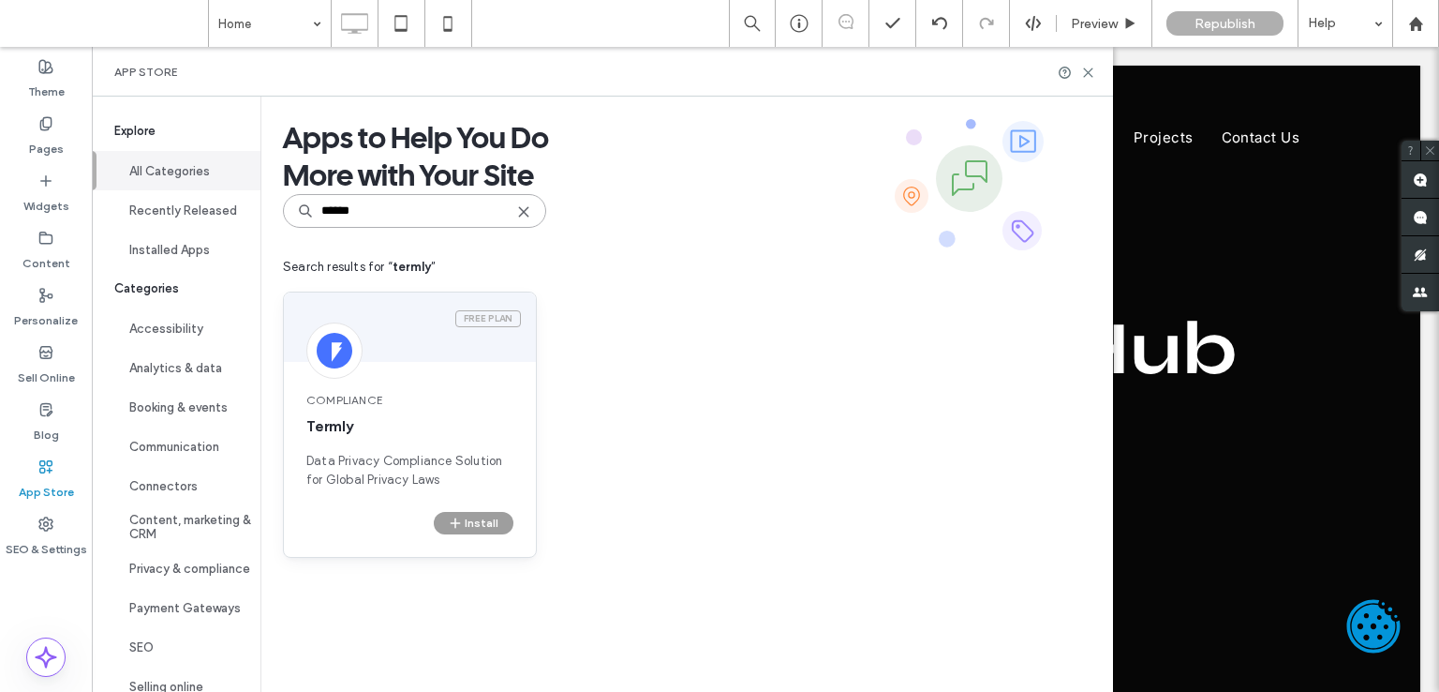
type input "******"
click at [462, 520] on icon "button" at bounding box center [455, 522] width 15 height 15
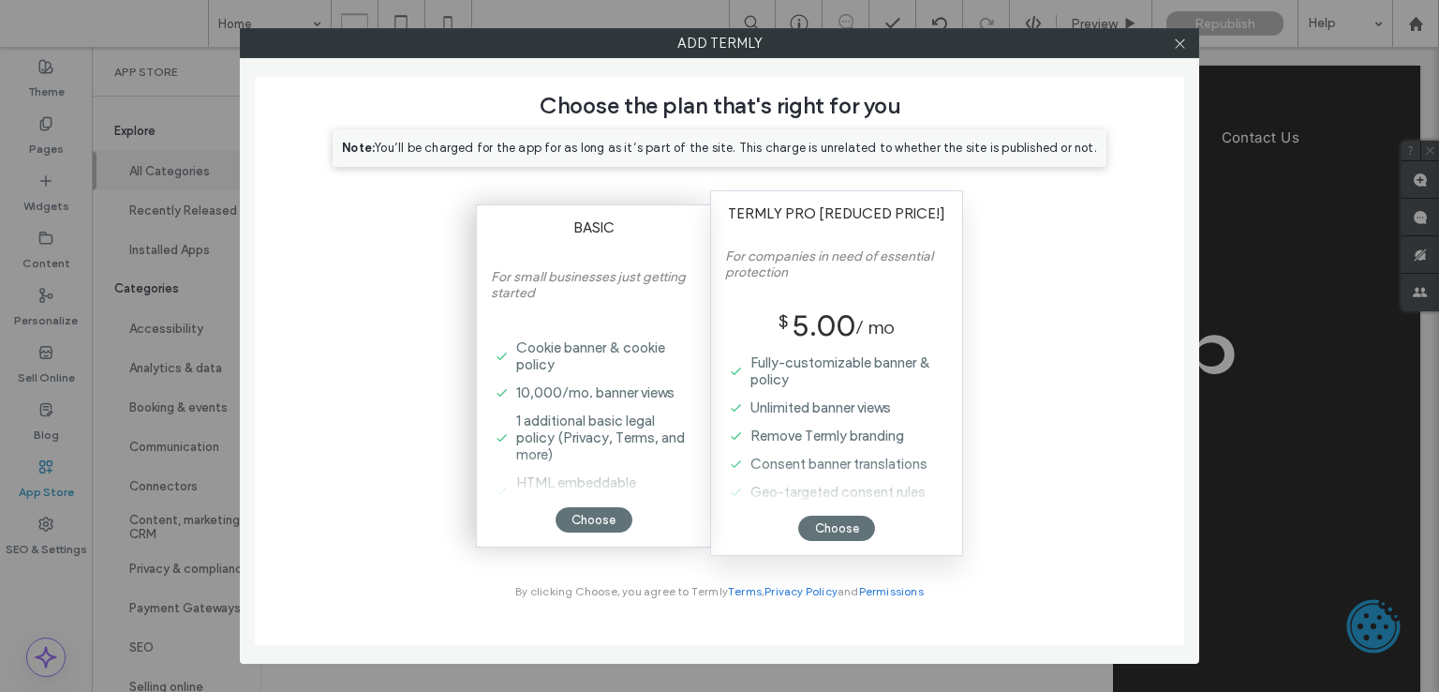
click at [557, 484] on div at bounding box center [593, 474] width 205 height 47
click at [578, 368] on label "Cookie banner & cookie policy" at bounding box center [597, 356] width 180 height 45
click at [585, 514] on div "Choose" at bounding box center [594, 519] width 77 height 25
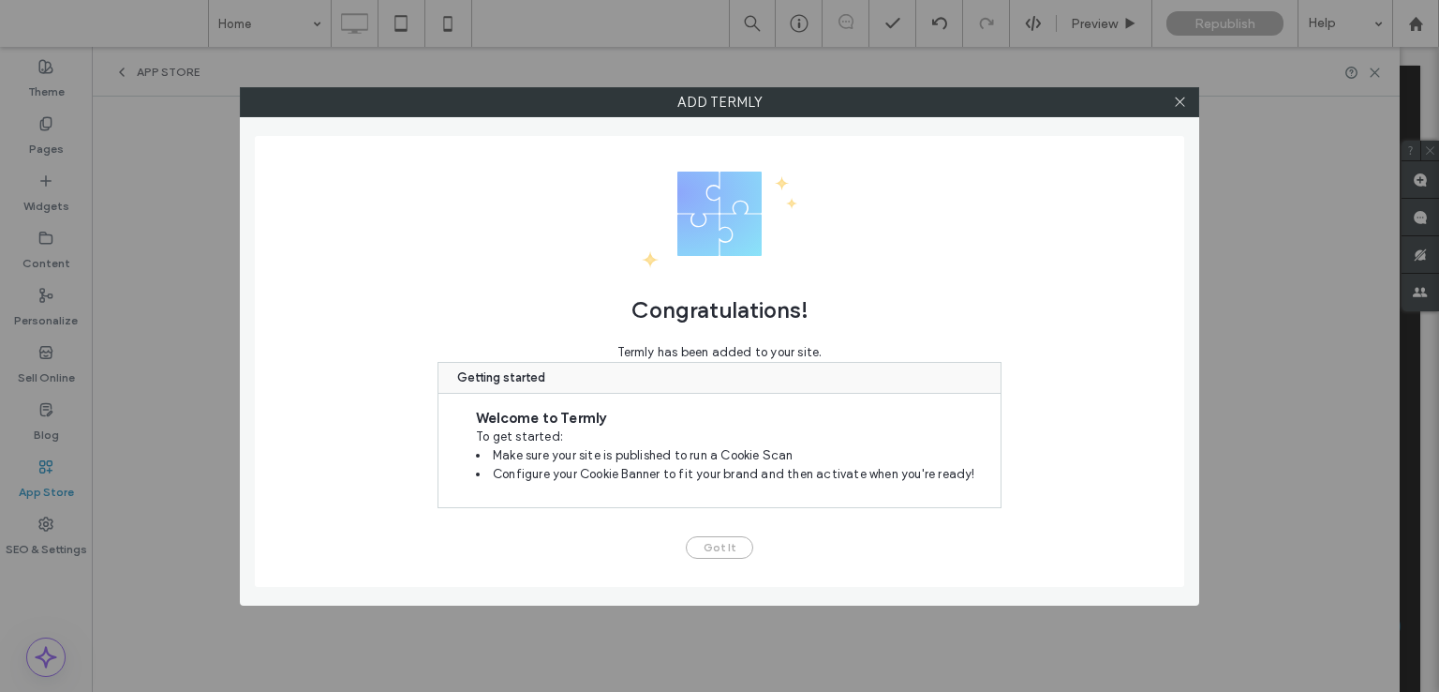
click at [707, 550] on button "Got It" at bounding box center [719, 547] width 67 height 22
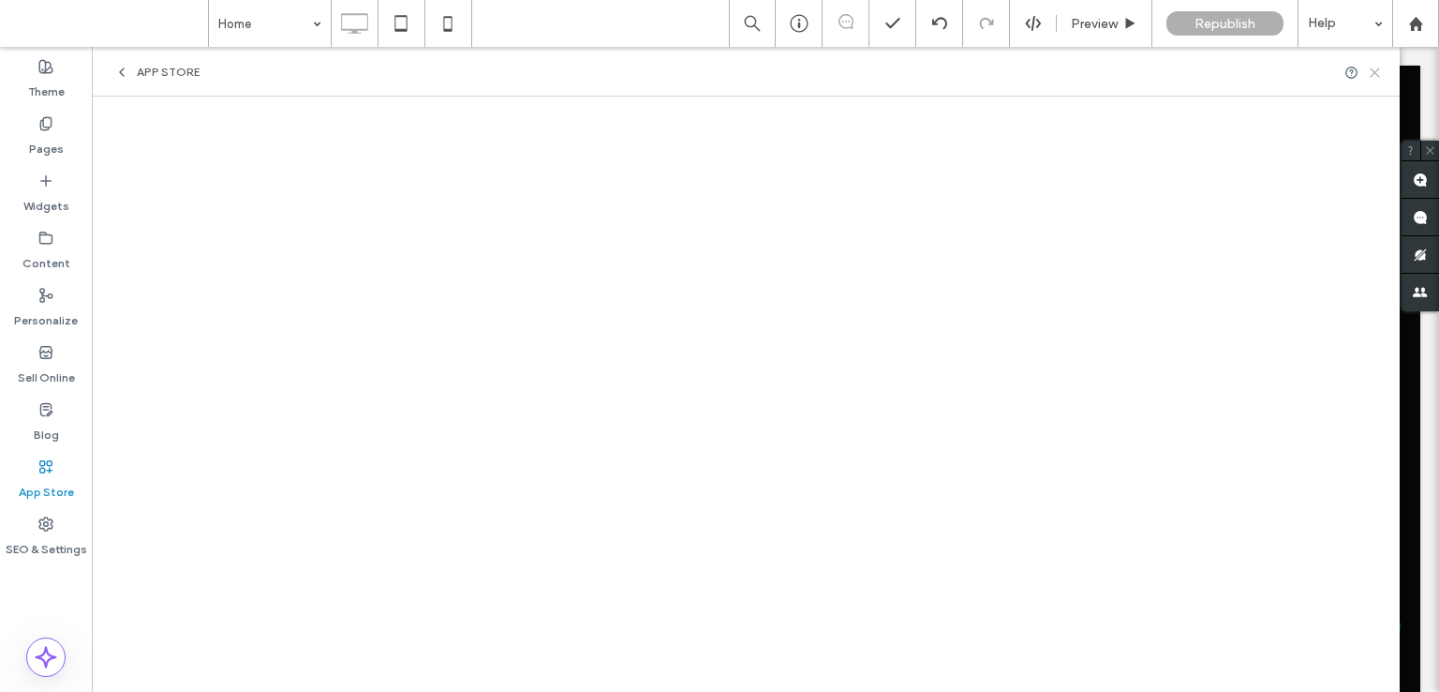
click at [1373, 74] on use at bounding box center [1375, 72] width 8 height 8
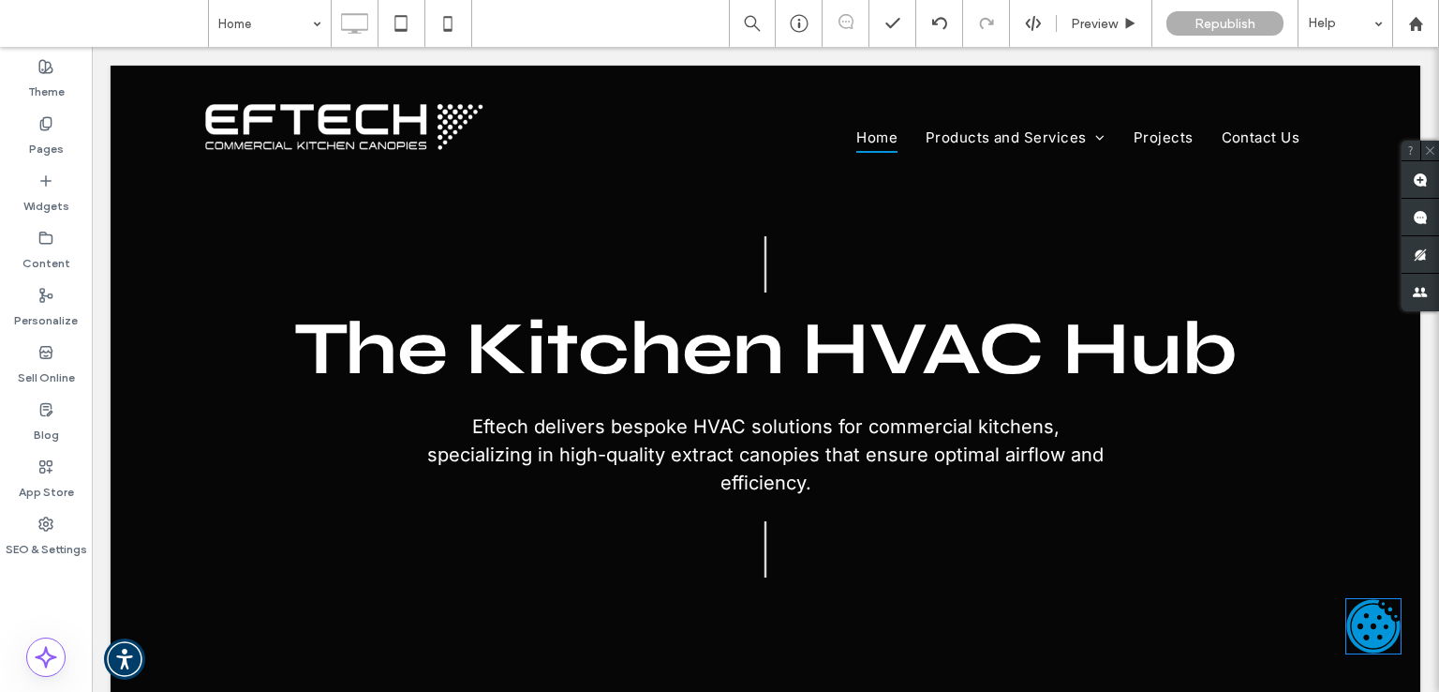
click at [1361, 598] on icon at bounding box center [1374, 626] width 56 height 56
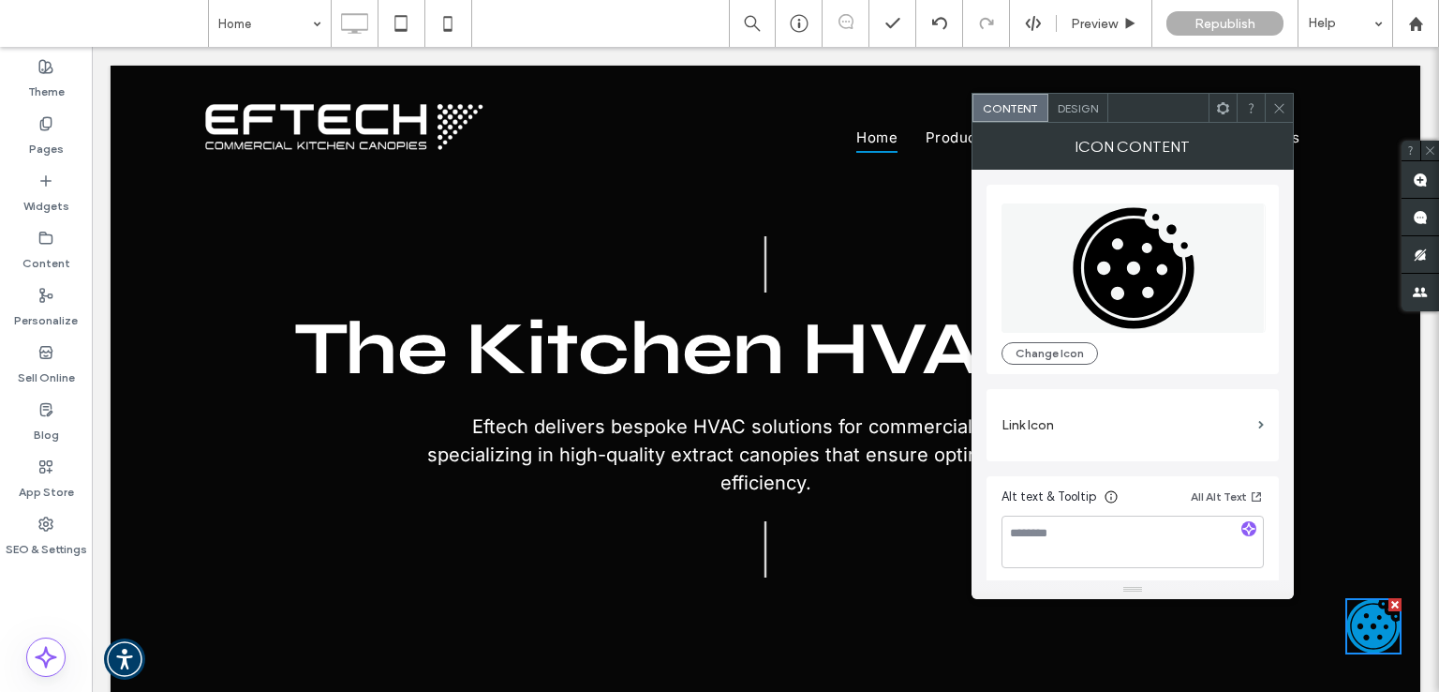
click at [1072, 97] on div "Design" at bounding box center [1079, 108] width 60 height 28
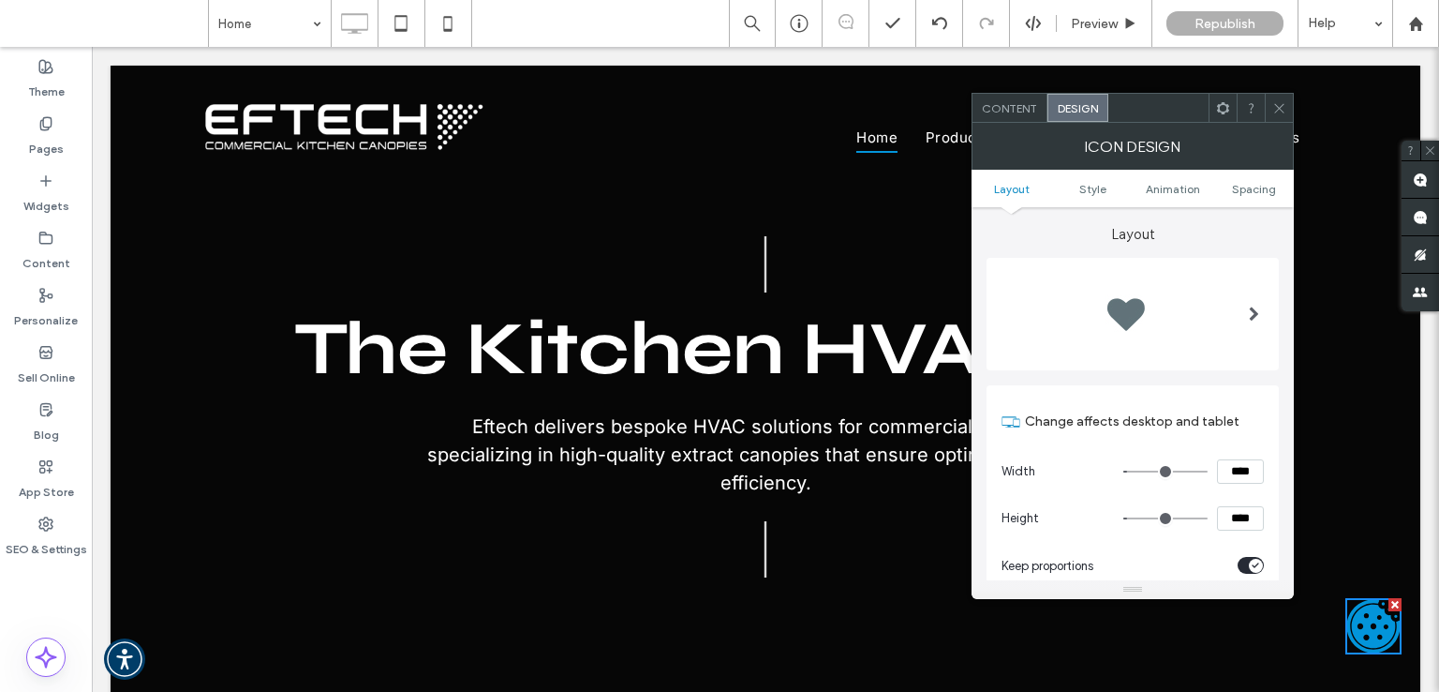
click at [1229, 106] on use at bounding box center [1223, 107] width 12 height 12
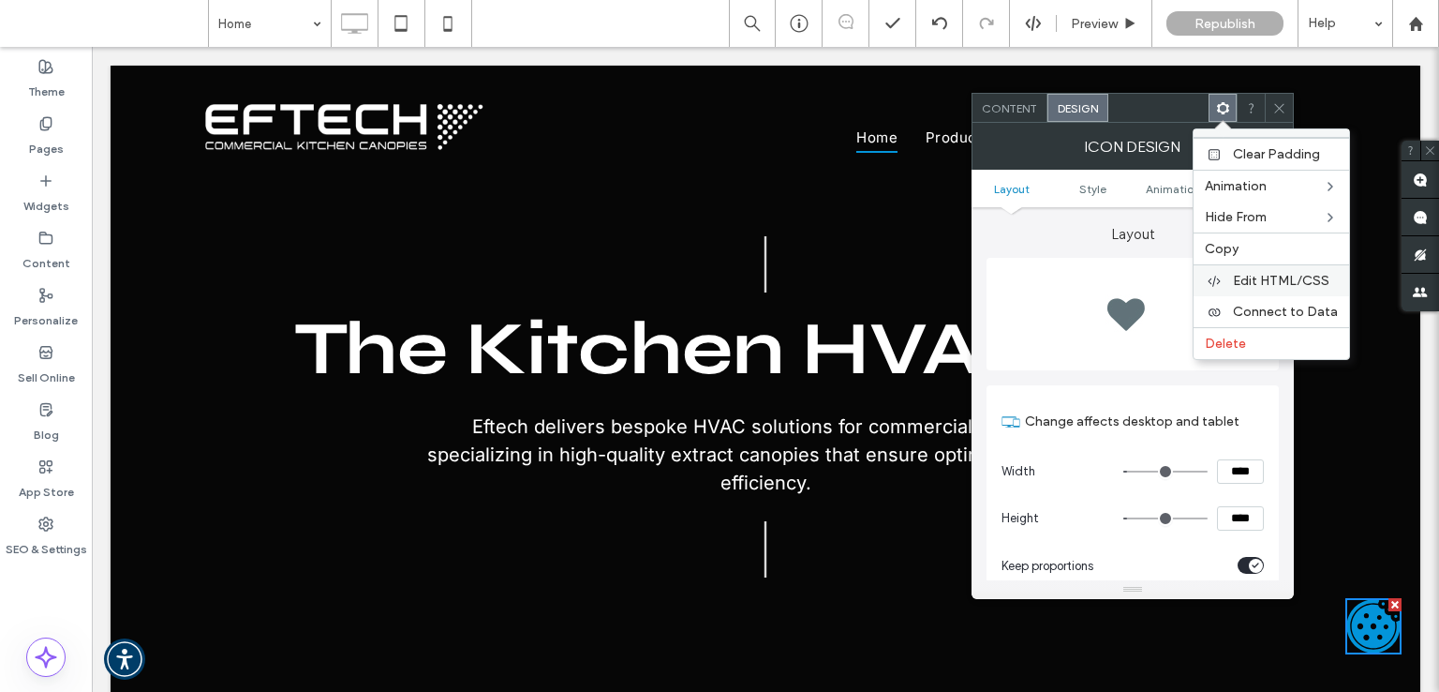
click at [1280, 273] on span "Edit HTML/CSS" at bounding box center [1281, 281] width 97 height 16
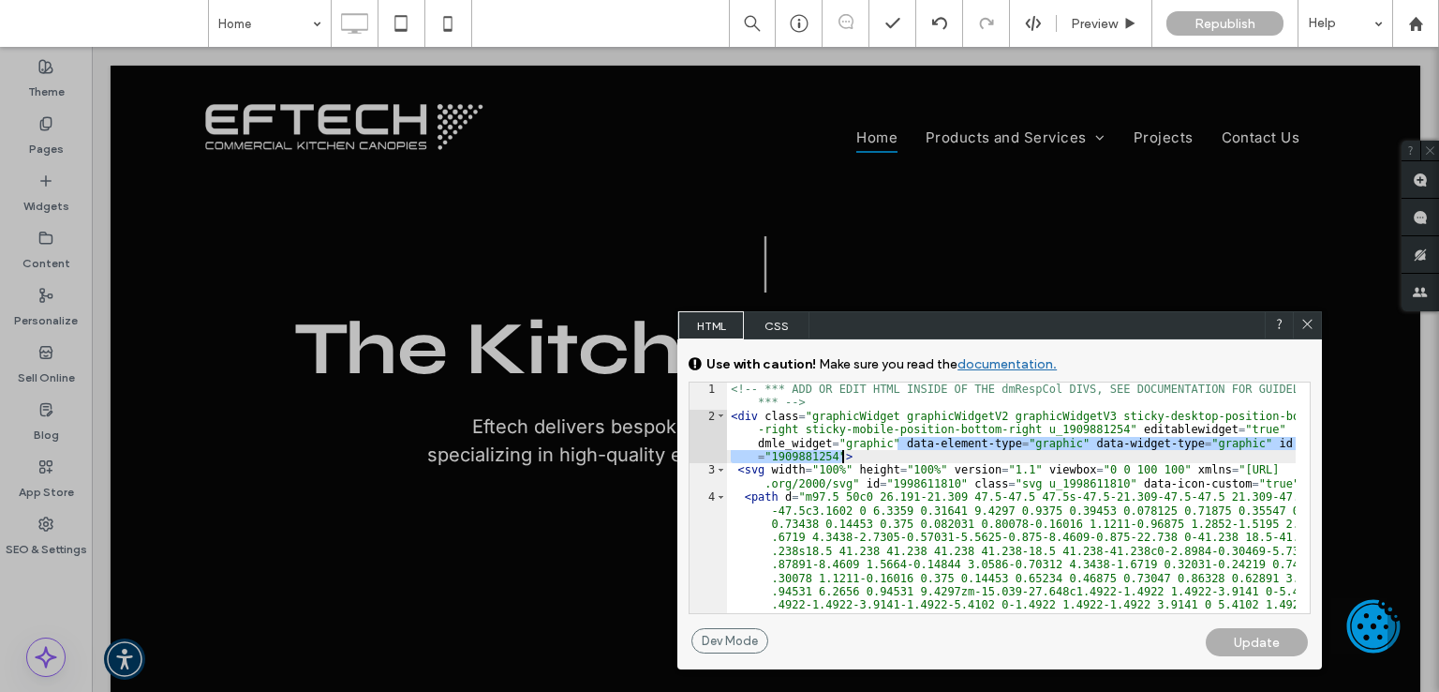
click at [873, 455] on div "<!-- *** ADD OR EDIT HTML INSIDE OF THE dmRespCol DIVS, SEE DOCUMENTATION FOR G…" at bounding box center [1011, 497] width 569 height 231
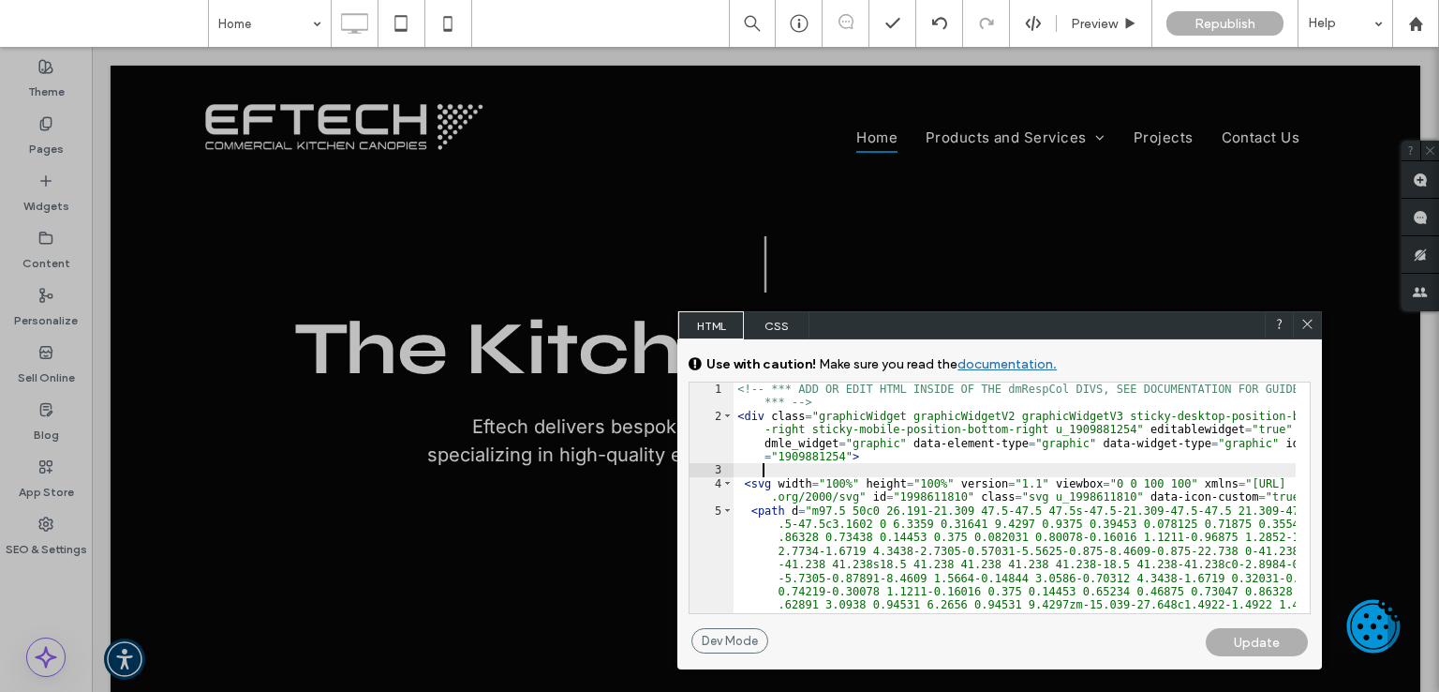
type textarea "**"
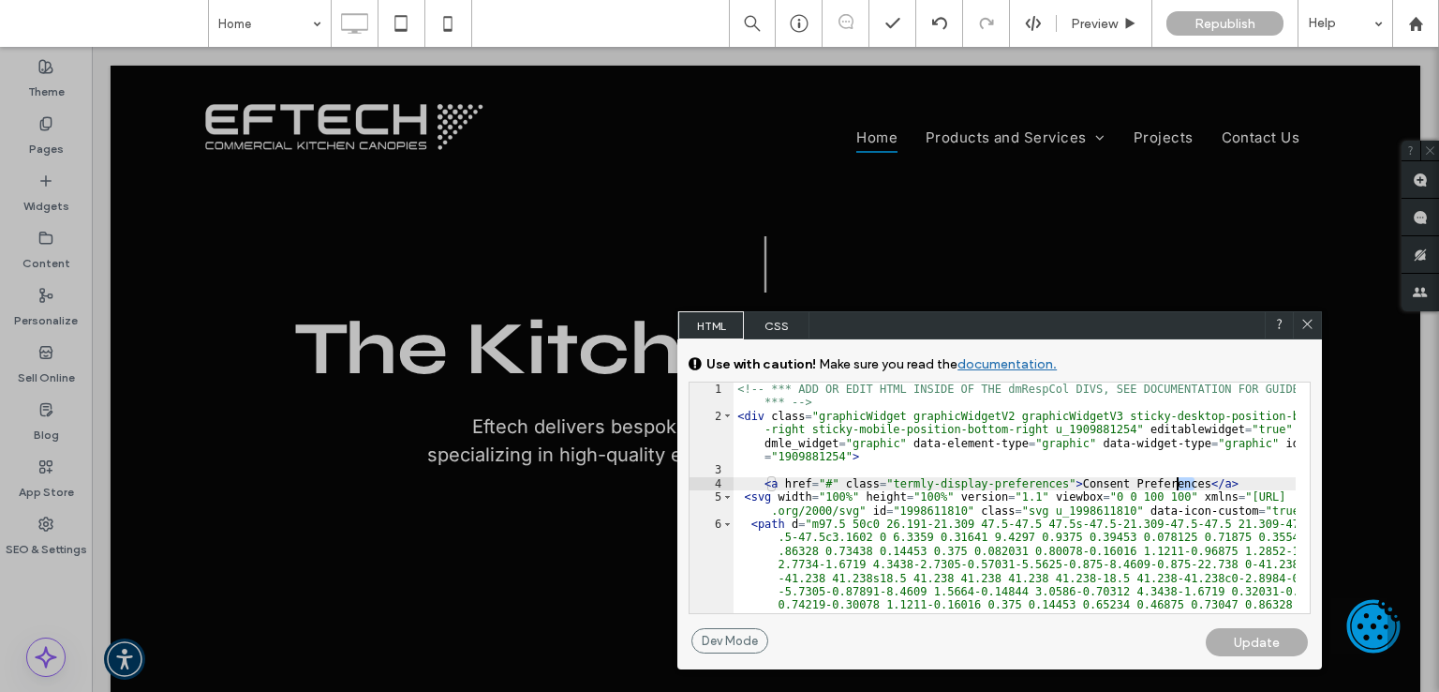
drag, startPoint x: 1196, startPoint y: 483, endPoint x: 1175, endPoint y: 484, distance: 20.7
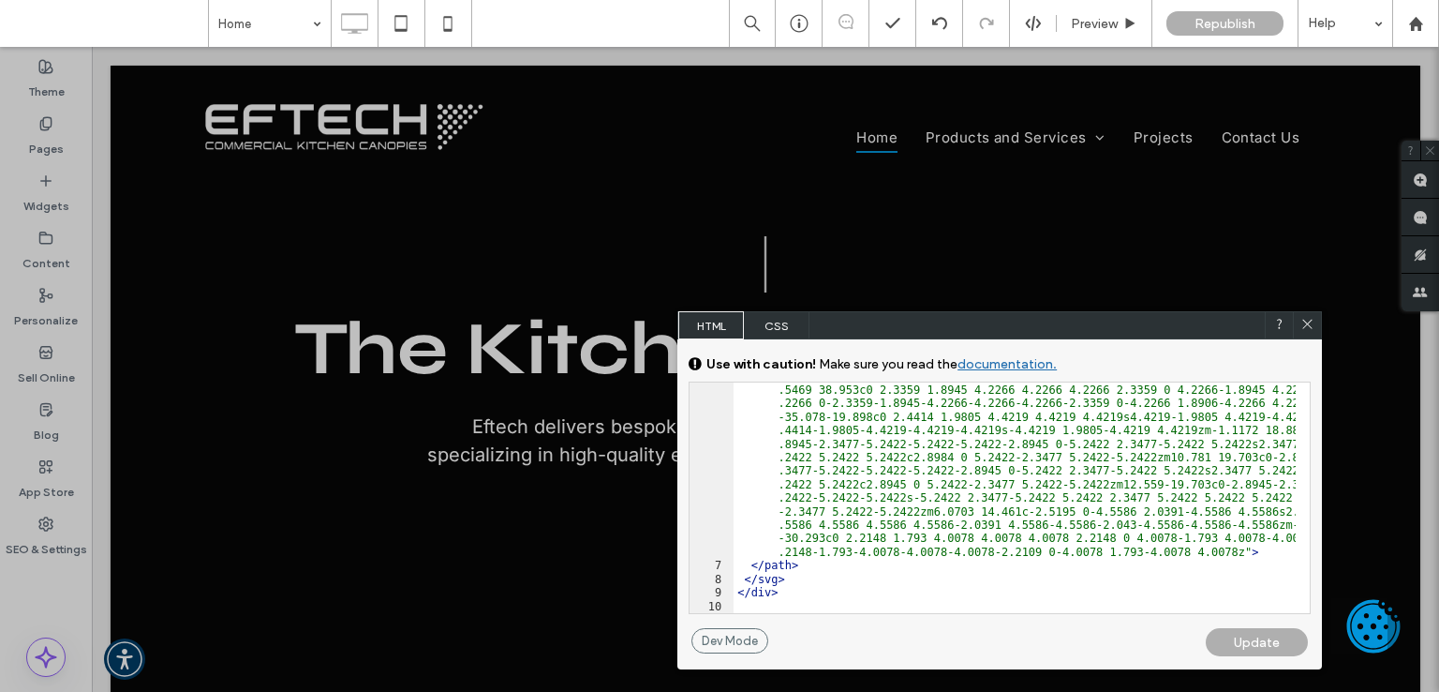
scroll to position [430, 0]
click at [820, 564] on div "< path d = "m97.5 50c0 26.191-21.309 47.5-47.5 47.5s-47.5-21.309-47.5-47.5 21.3…" at bounding box center [1015, 444] width 562 height 716
click at [1256, 638] on div "Update" at bounding box center [1257, 642] width 102 height 28
click at [1267, 634] on div "Update" at bounding box center [1257, 642] width 102 height 28
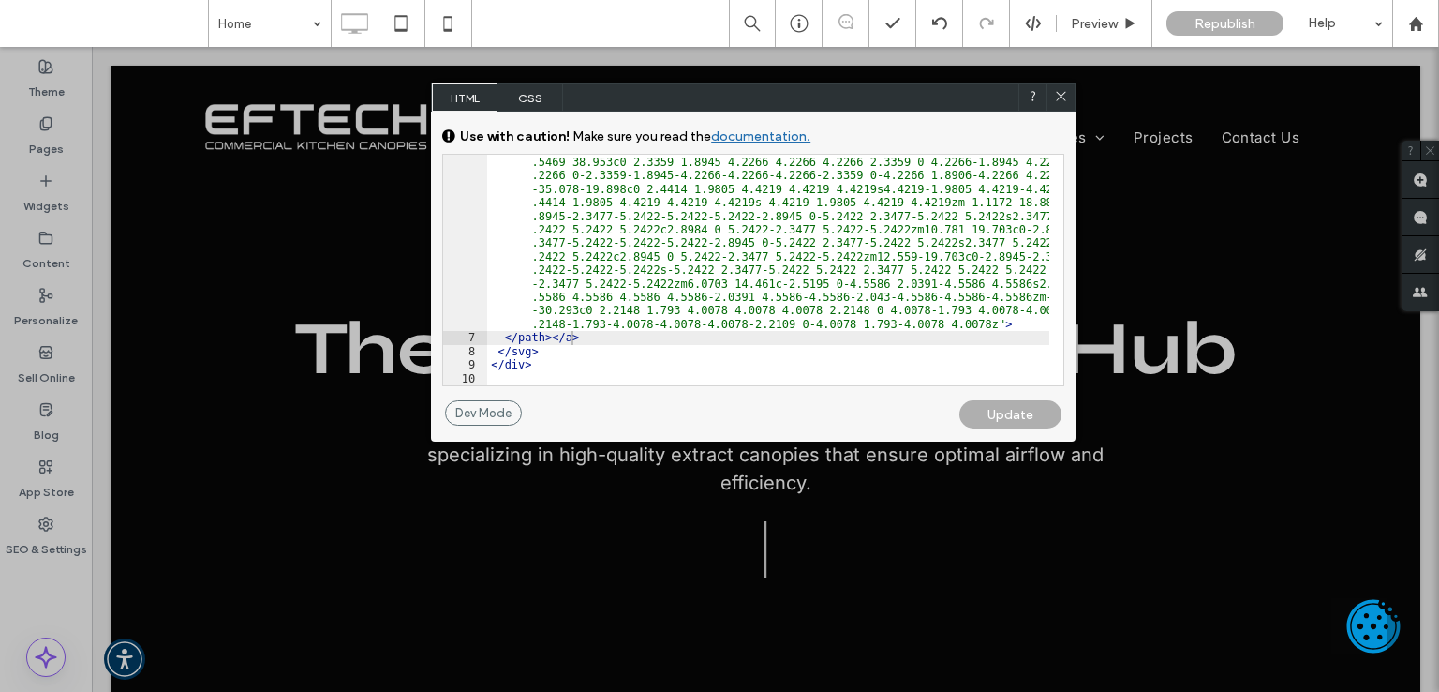
drag, startPoint x: 1042, startPoint y: 326, endPoint x: 796, endPoint y: 98, distance: 335.6
click at [796, 98] on div "HTML CSS" at bounding box center [753, 97] width 645 height 28
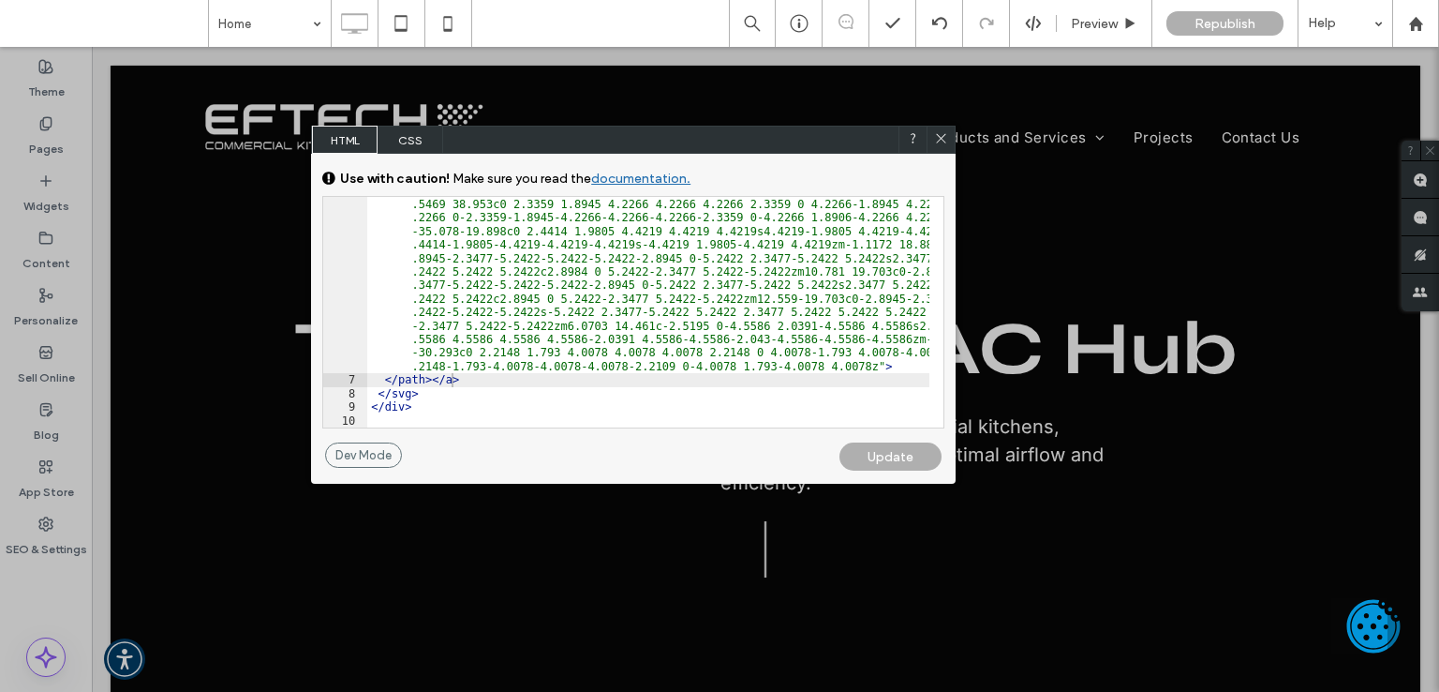
drag, startPoint x: 753, startPoint y: 91, endPoint x: 637, endPoint y: 136, distance: 124.6
click at [637, 136] on div "HTML CSS" at bounding box center [633, 140] width 645 height 28
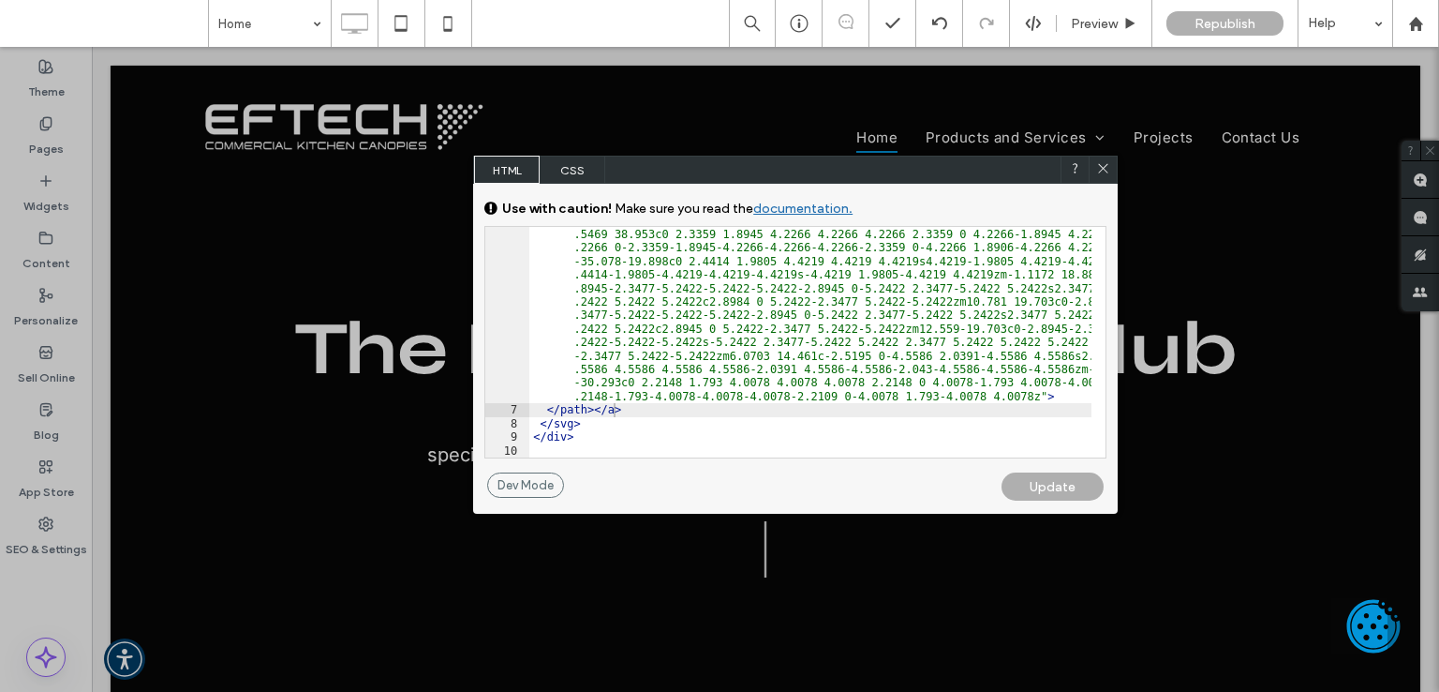
drag, startPoint x: 620, startPoint y: 140, endPoint x: 931, endPoint y: 339, distance: 369.6
click at [780, 169] on div "HTML CSS" at bounding box center [795, 170] width 645 height 28
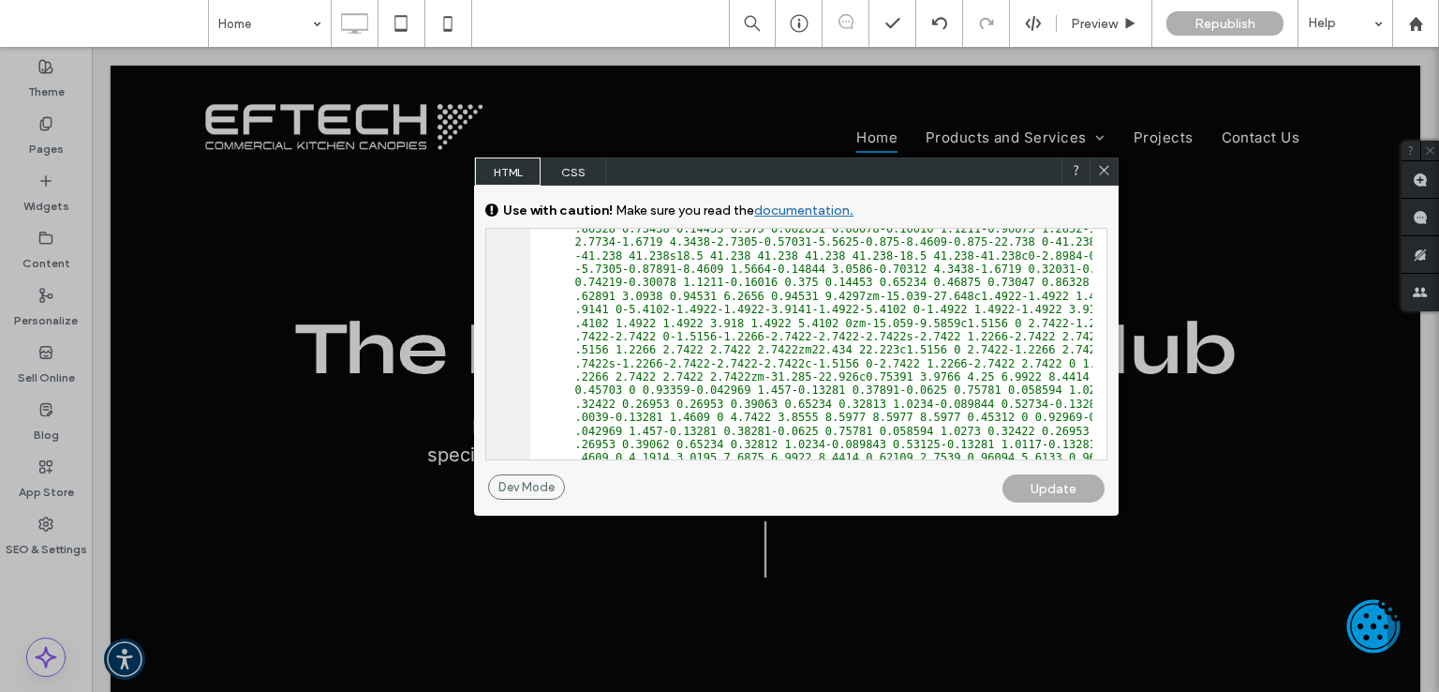
scroll to position [169, 0]
click at [1068, 484] on div "Update" at bounding box center [1054, 488] width 102 height 28
click at [1063, 484] on div "Update" at bounding box center [1054, 488] width 102 height 28
drag, startPoint x: 1101, startPoint y: 173, endPoint x: 1006, endPoint y: 184, distance: 96.1
click at [1101, 173] on use at bounding box center [1104, 170] width 9 height 9
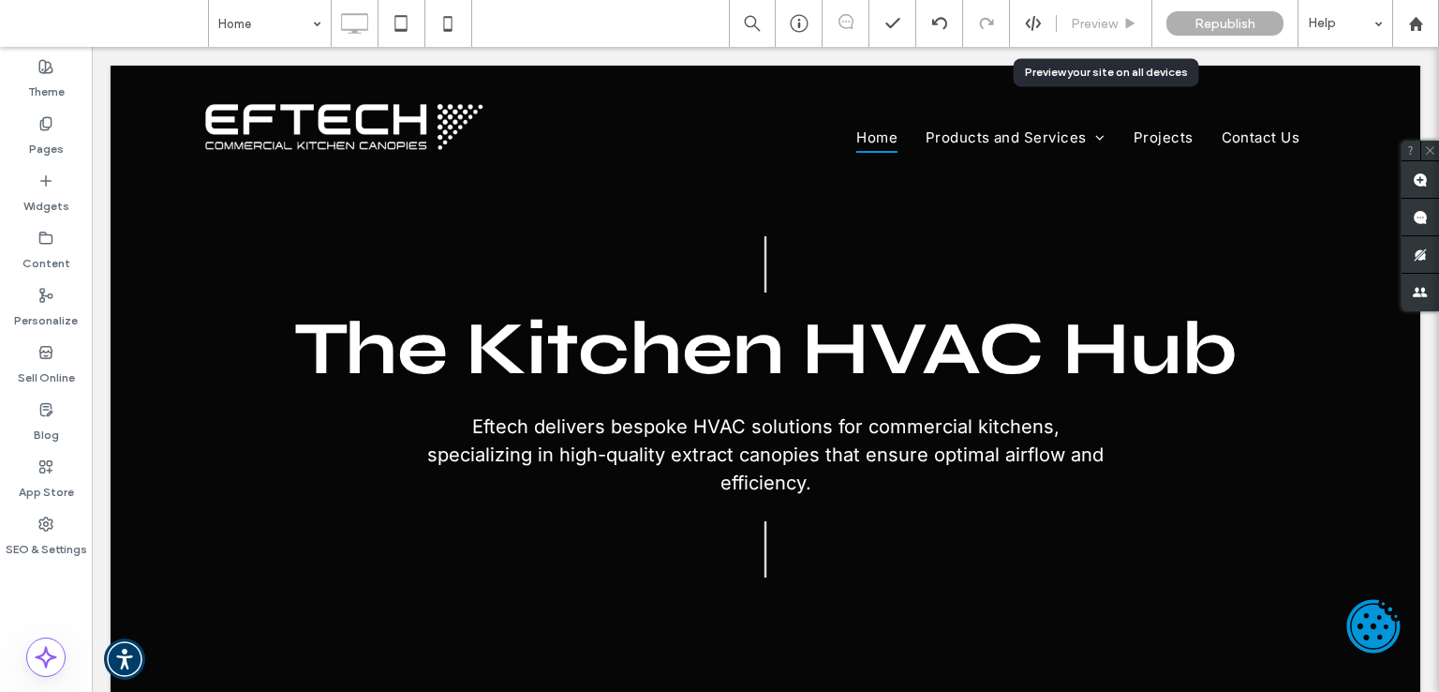
click at [1106, 29] on span "Preview" at bounding box center [1094, 24] width 47 height 16
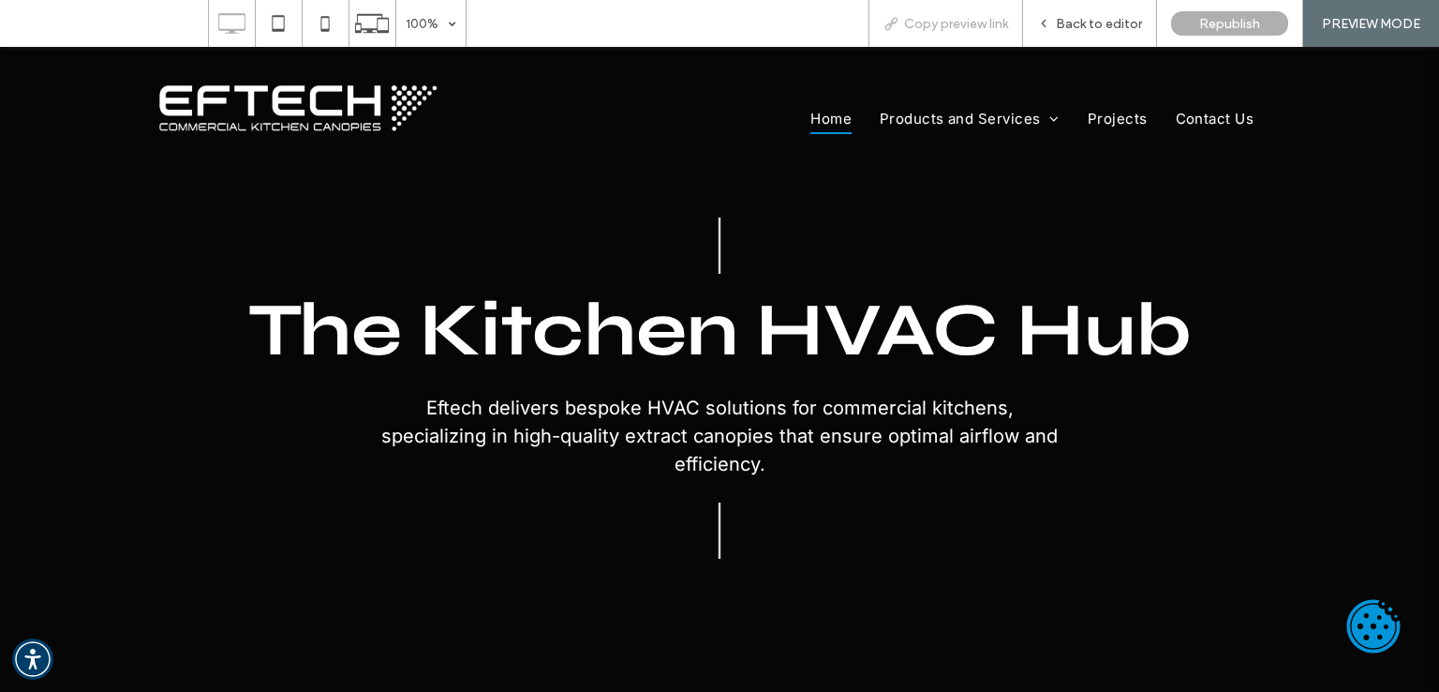
click at [968, 23] on span "Copy preview link" at bounding box center [956, 24] width 104 height 16
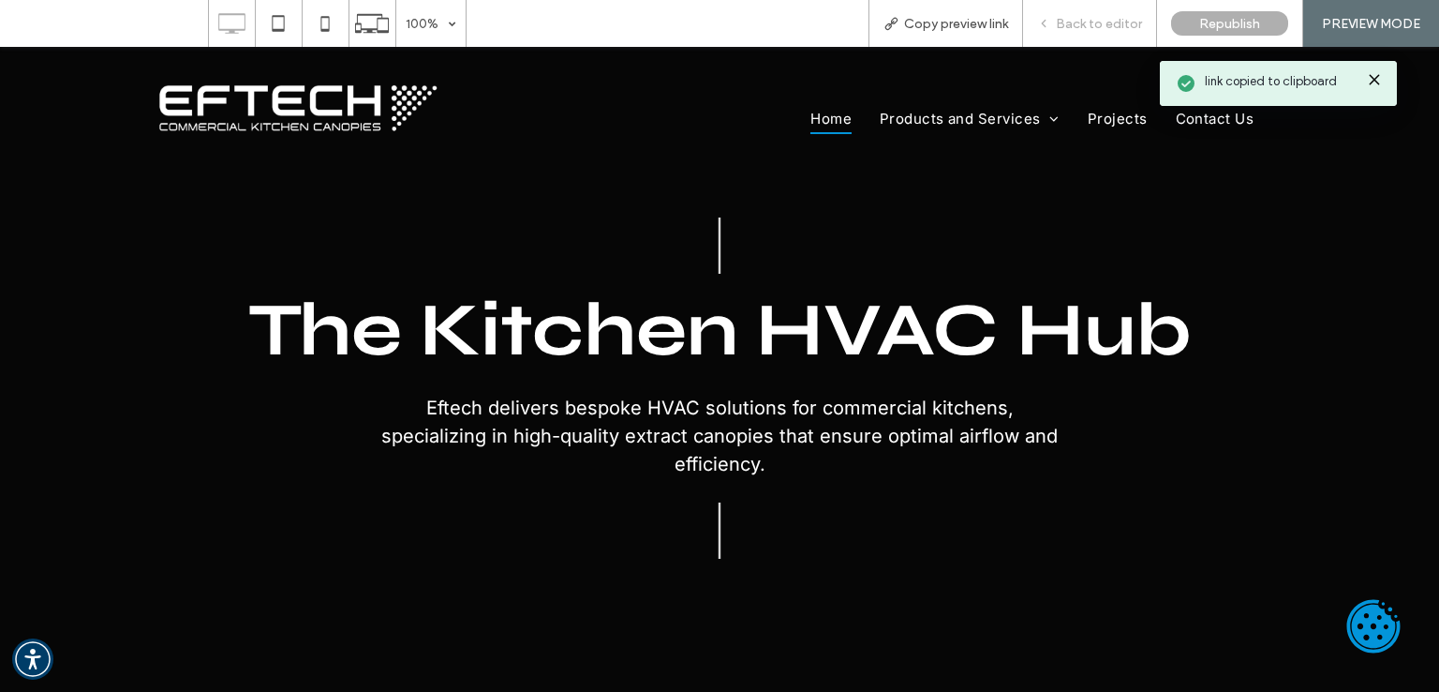
click at [1078, 24] on span "Back to editor" at bounding box center [1099, 24] width 86 height 16
